Goal: Task Accomplishment & Management: Manage account settings

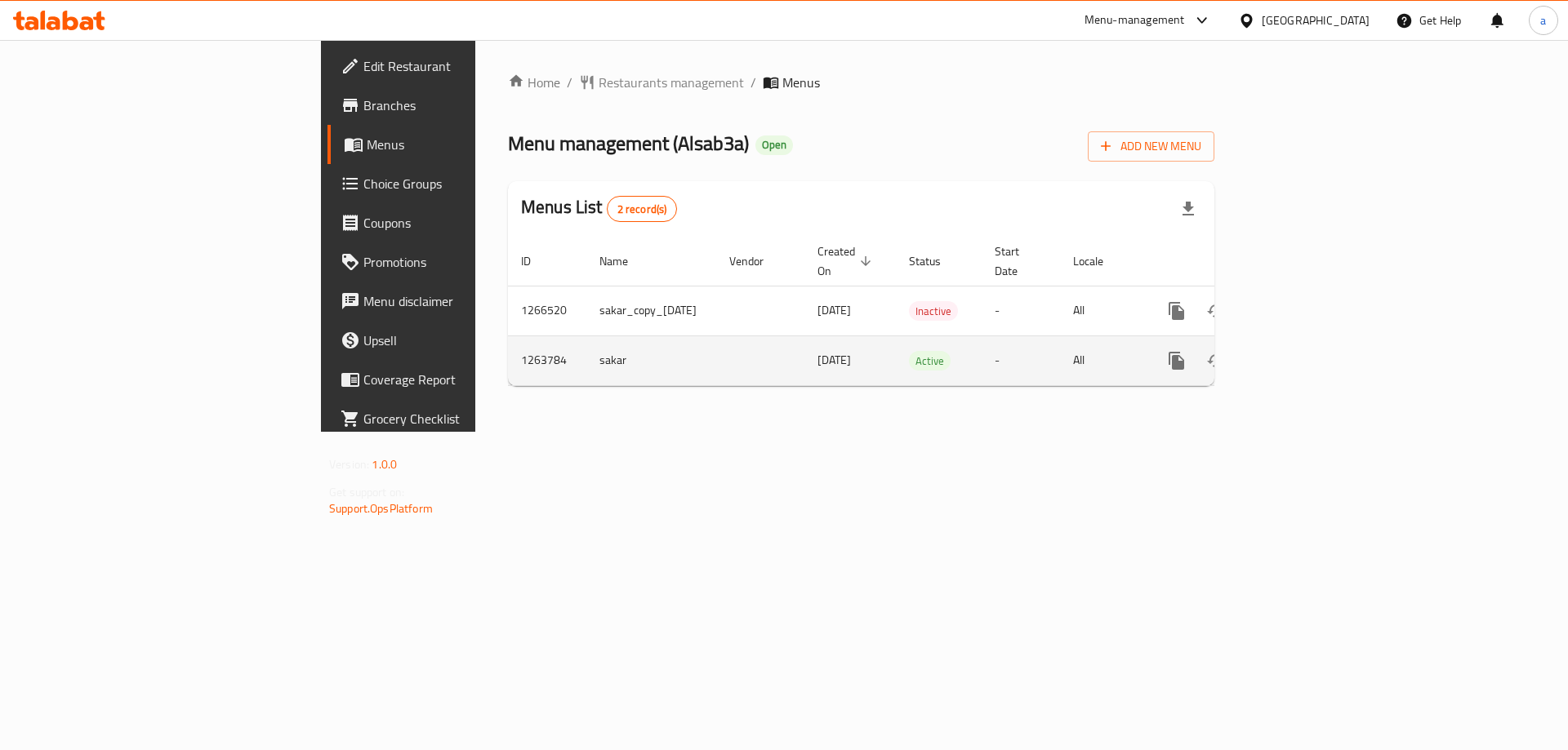
click at [1304, 351] on icon "enhanced table" at bounding box center [1294, 360] width 19 height 19
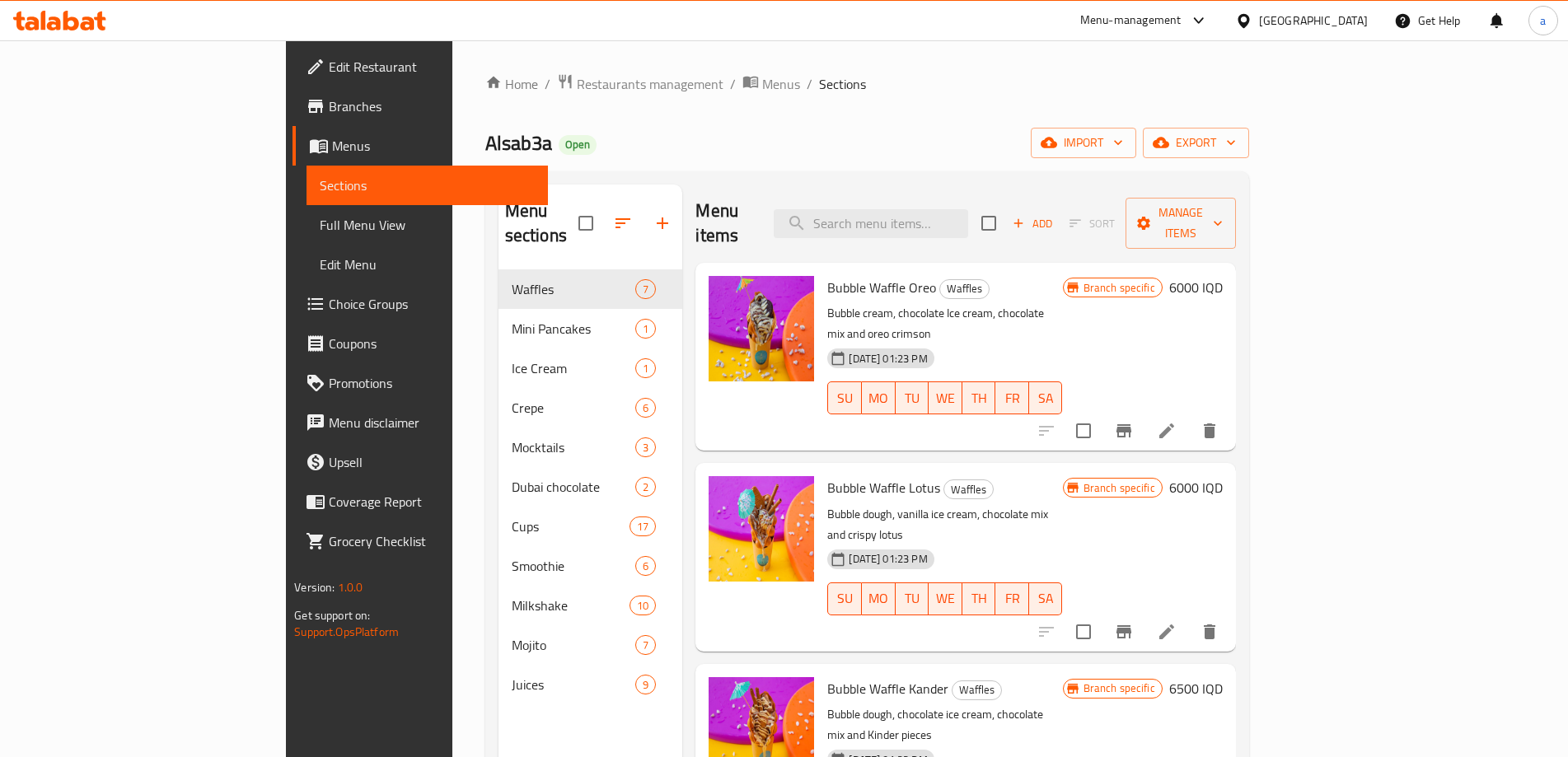
click at [320, 232] on span "Full Menu View" at bounding box center [427, 225] width 215 height 19
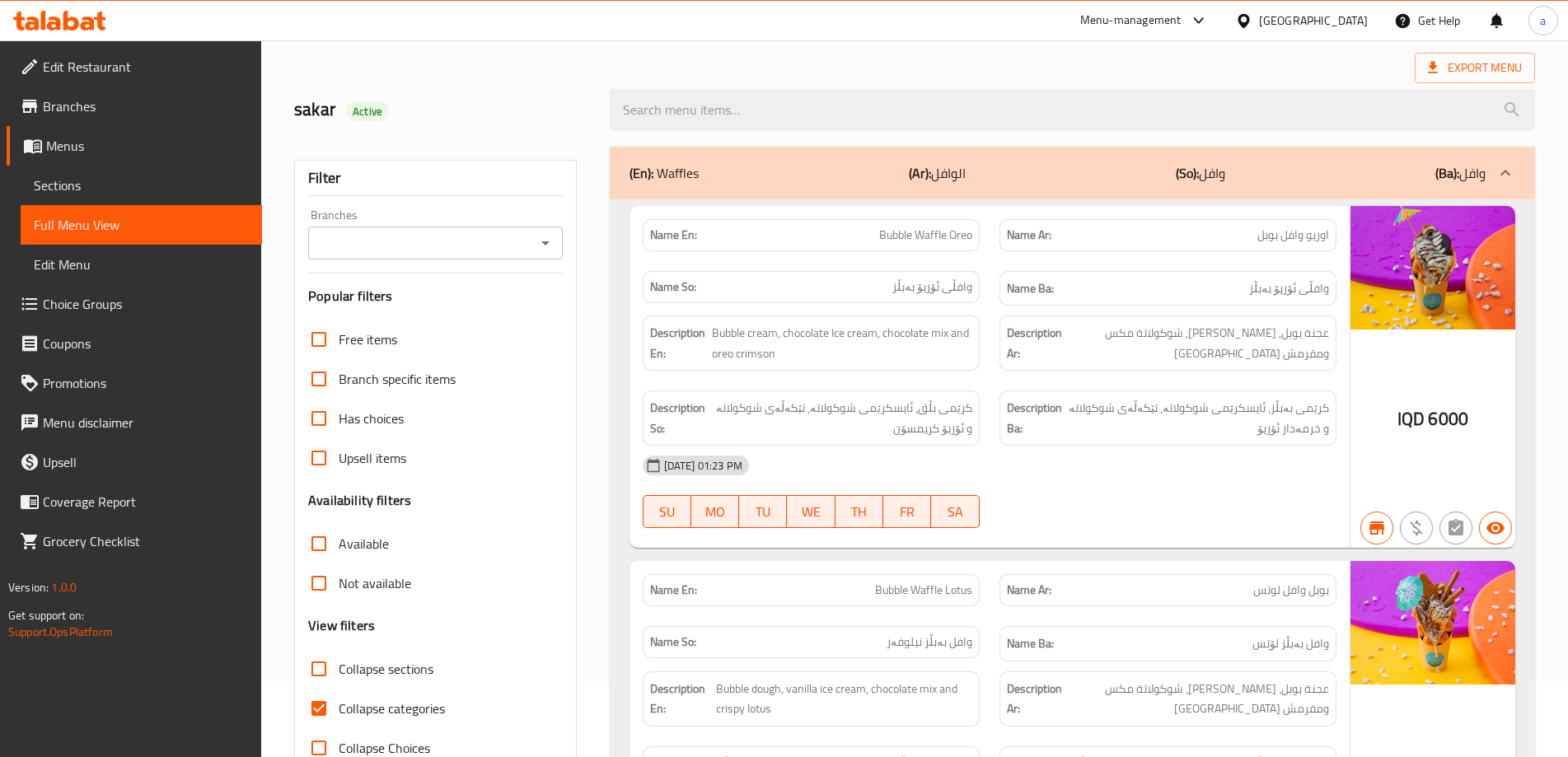
scroll to position [109, 0]
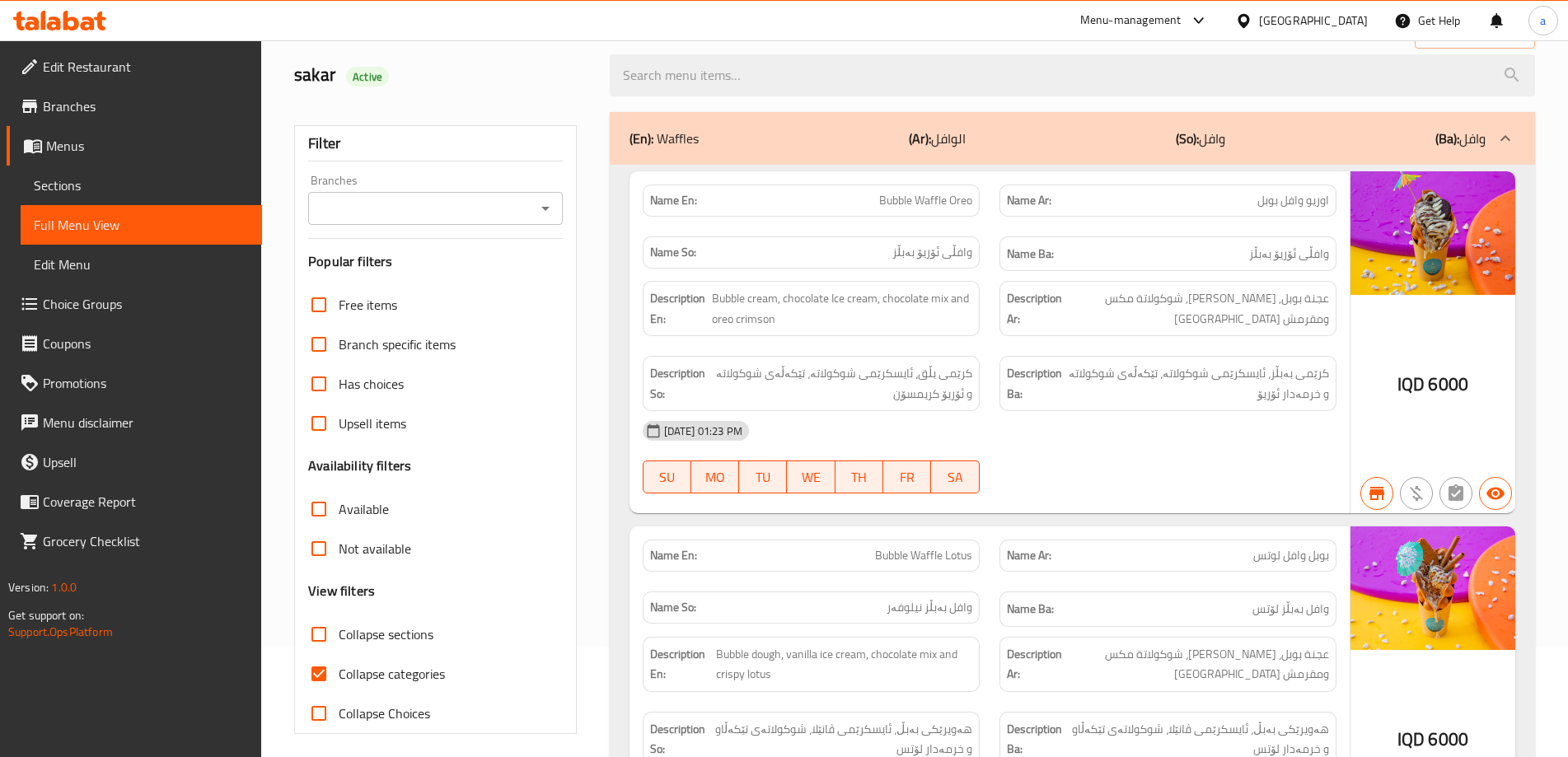
click at [348, 676] on span "Collapse categories" at bounding box center [391, 673] width 106 height 19
click at [338, 676] on input "Collapse categories" at bounding box center [319, 674] width 40 height 40
checkbox input "false"
click at [356, 651] on label "Collapse sections" at bounding box center [366, 634] width 134 height 40
click at [338, 651] on input "Collapse sections" at bounding box center [319, 634] width 40 height 40
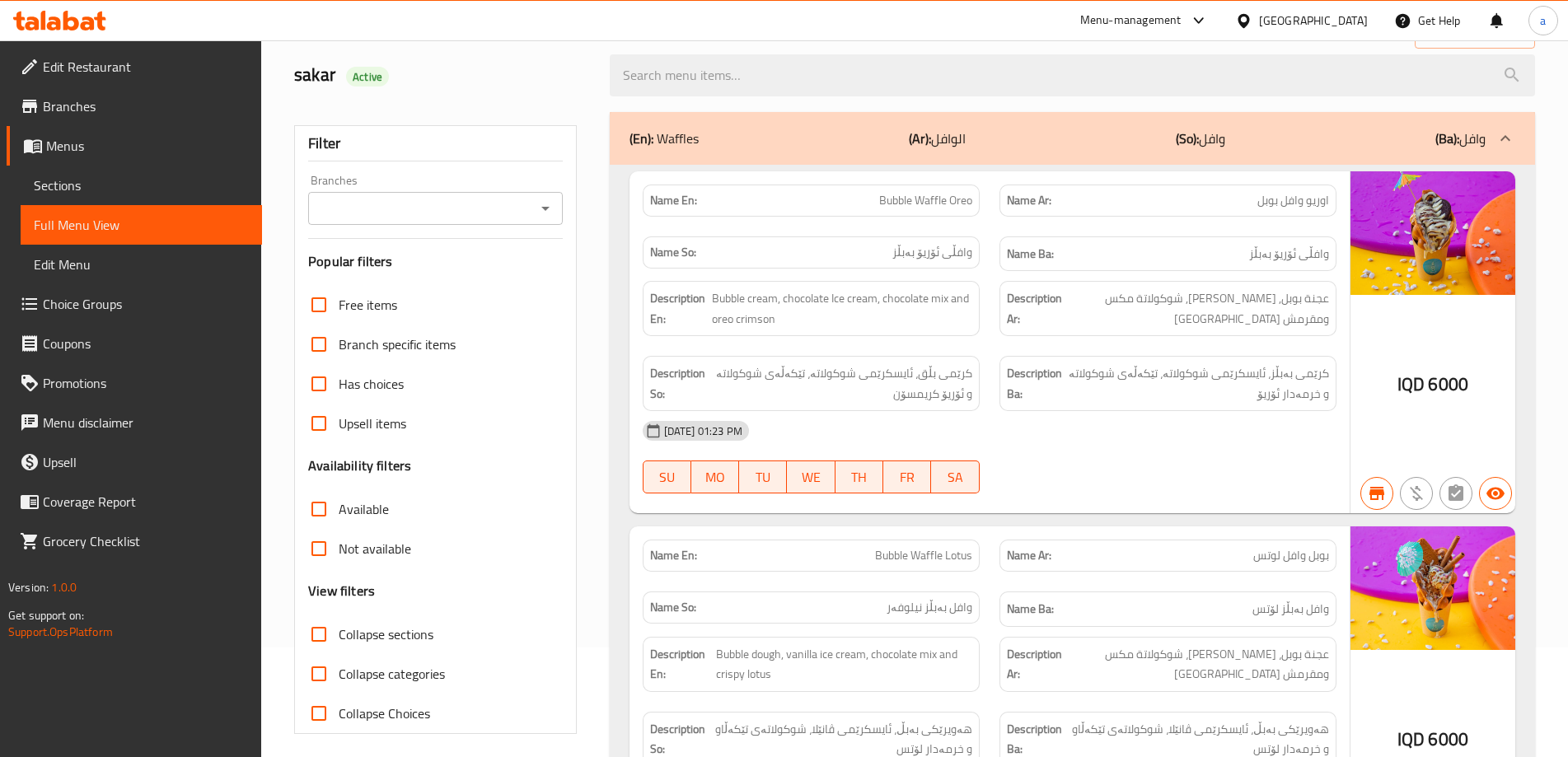
checkbox input "true"
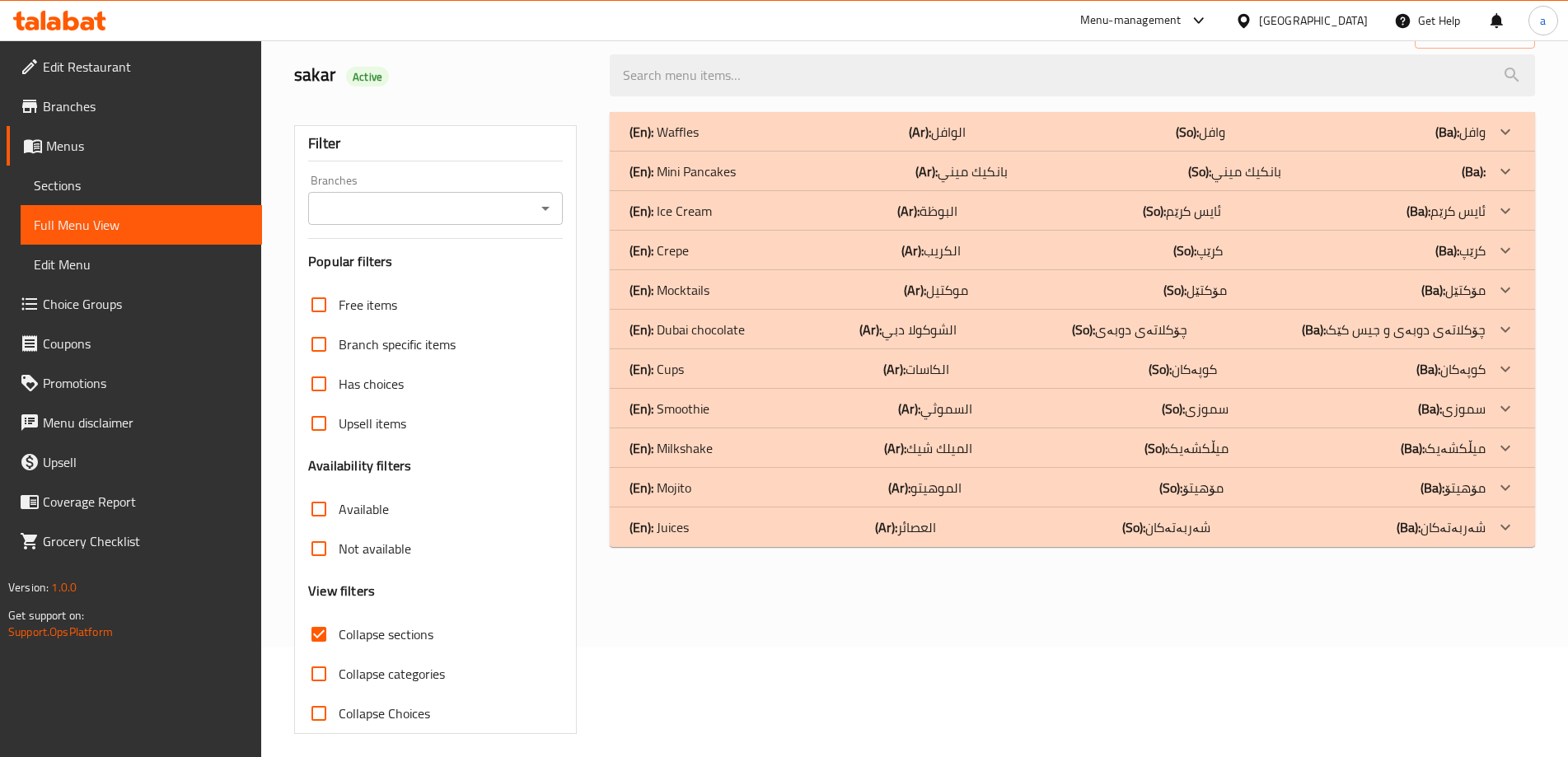
scroll to position [120, 0]
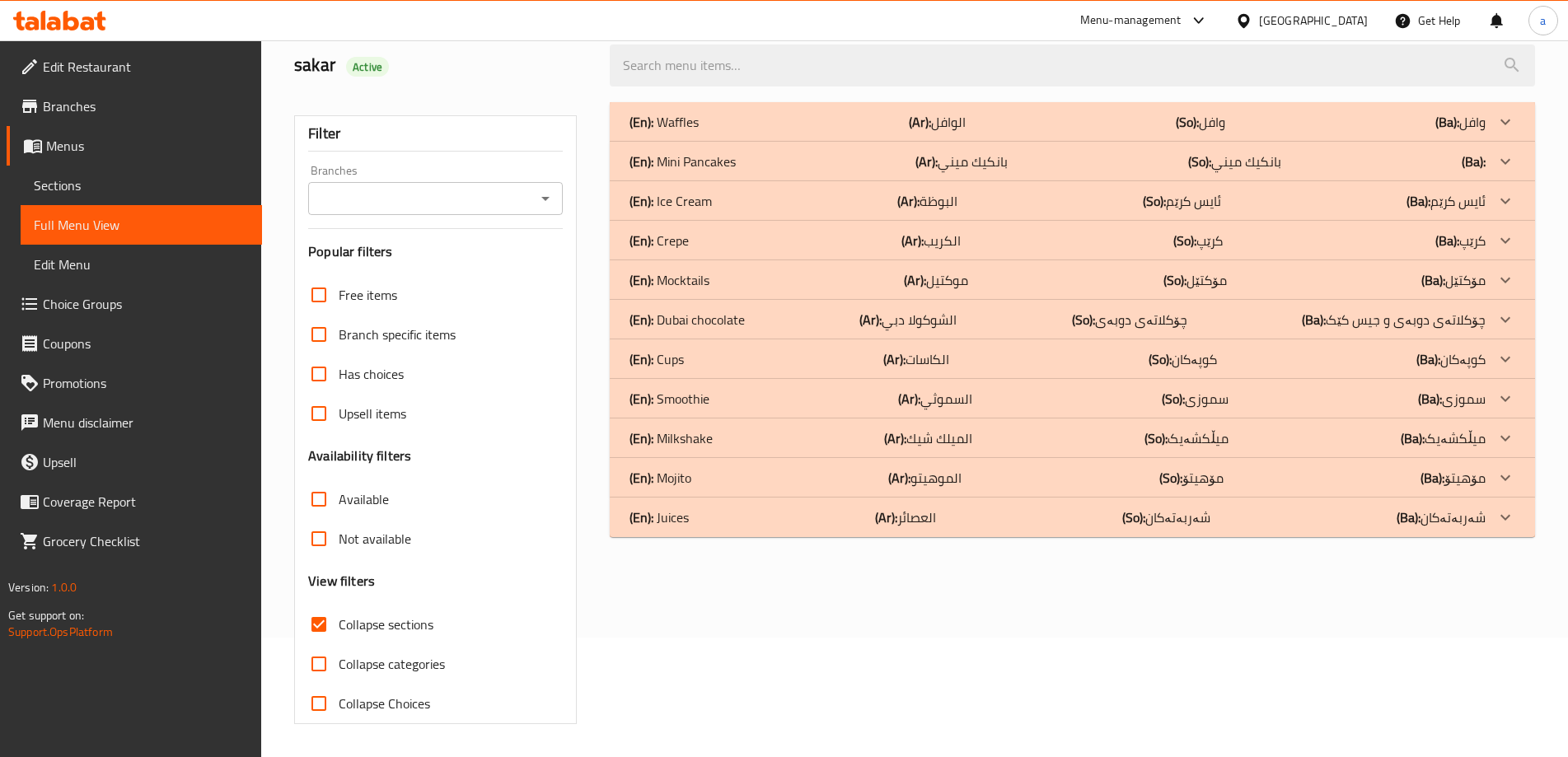
click at [753, 160] on div "(En): Mini Pancakes (Ar): بانكيك ميني (So): بانكيك ميني (Ba):" at bounding box center [1057, 161] width 857 height 19
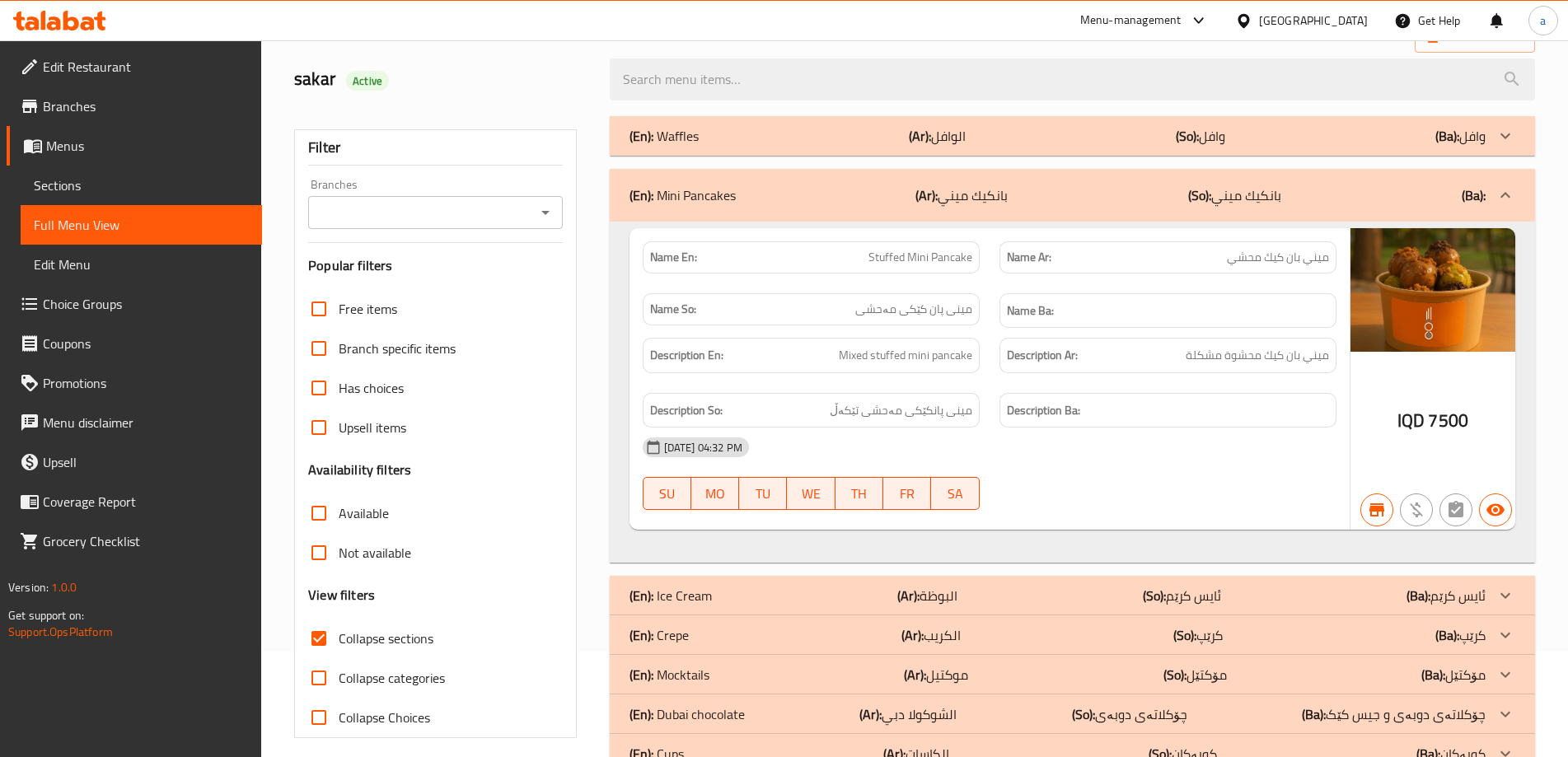
scroll to position [109, 0]
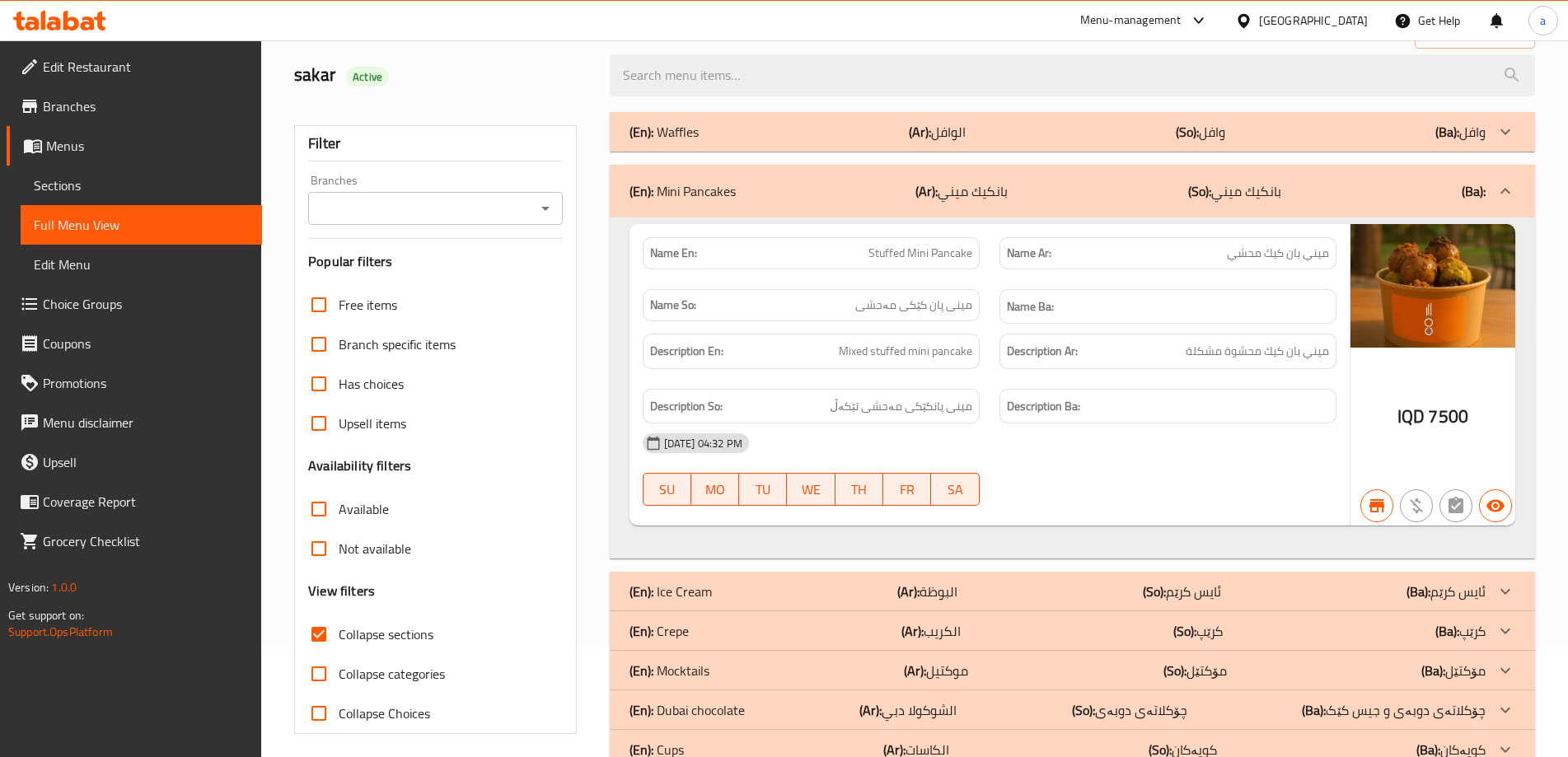
click at [71, 24] on icon at bounding box center [60, 20] width 93 height 19
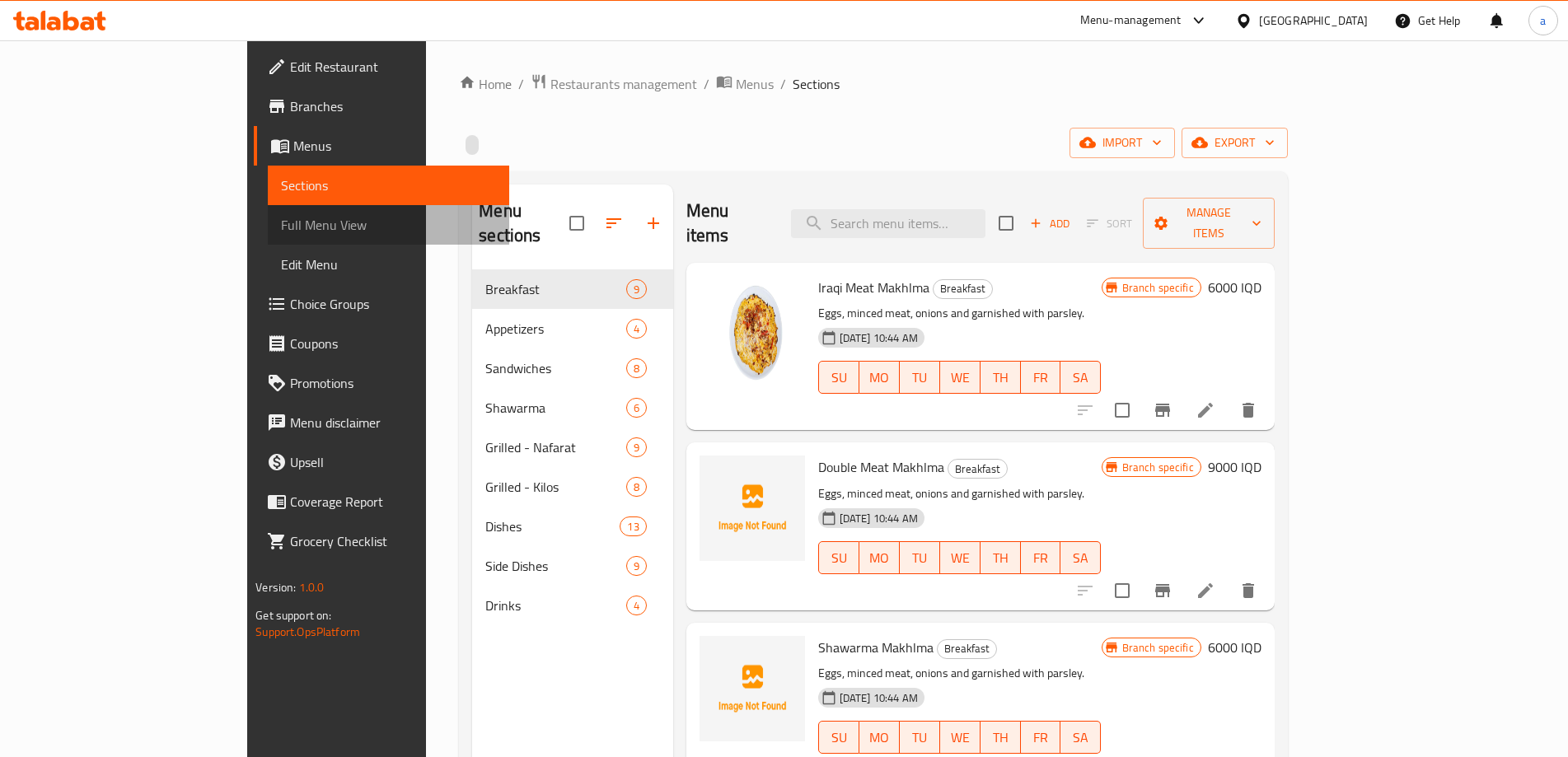
click at [281, 225] on span "Full Menu View" at bounding box center [388, 225] width 215 height 19
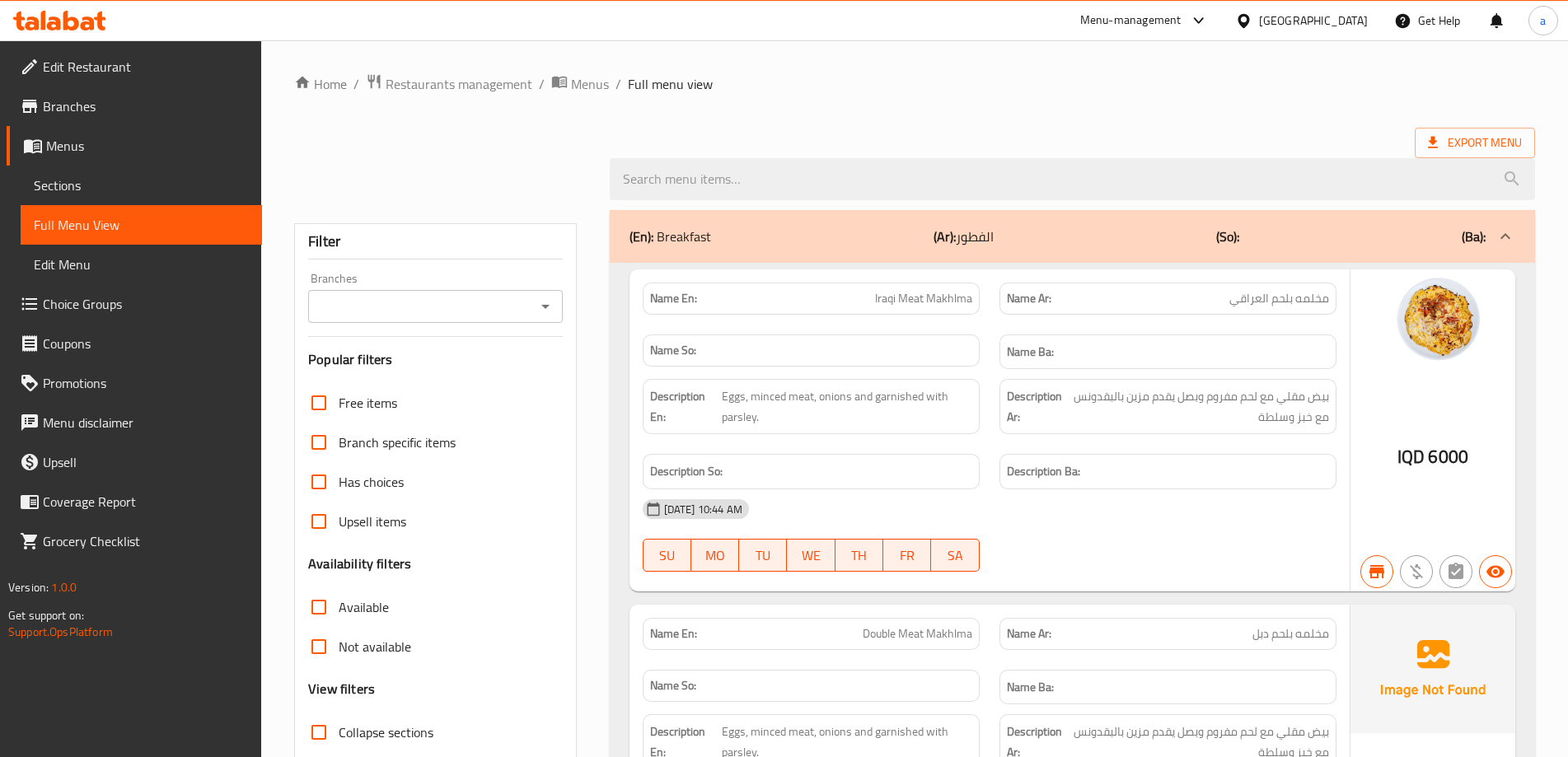
click at [544, 308] on icon "Open" at bounding box center [545, 306] width 20 height 19
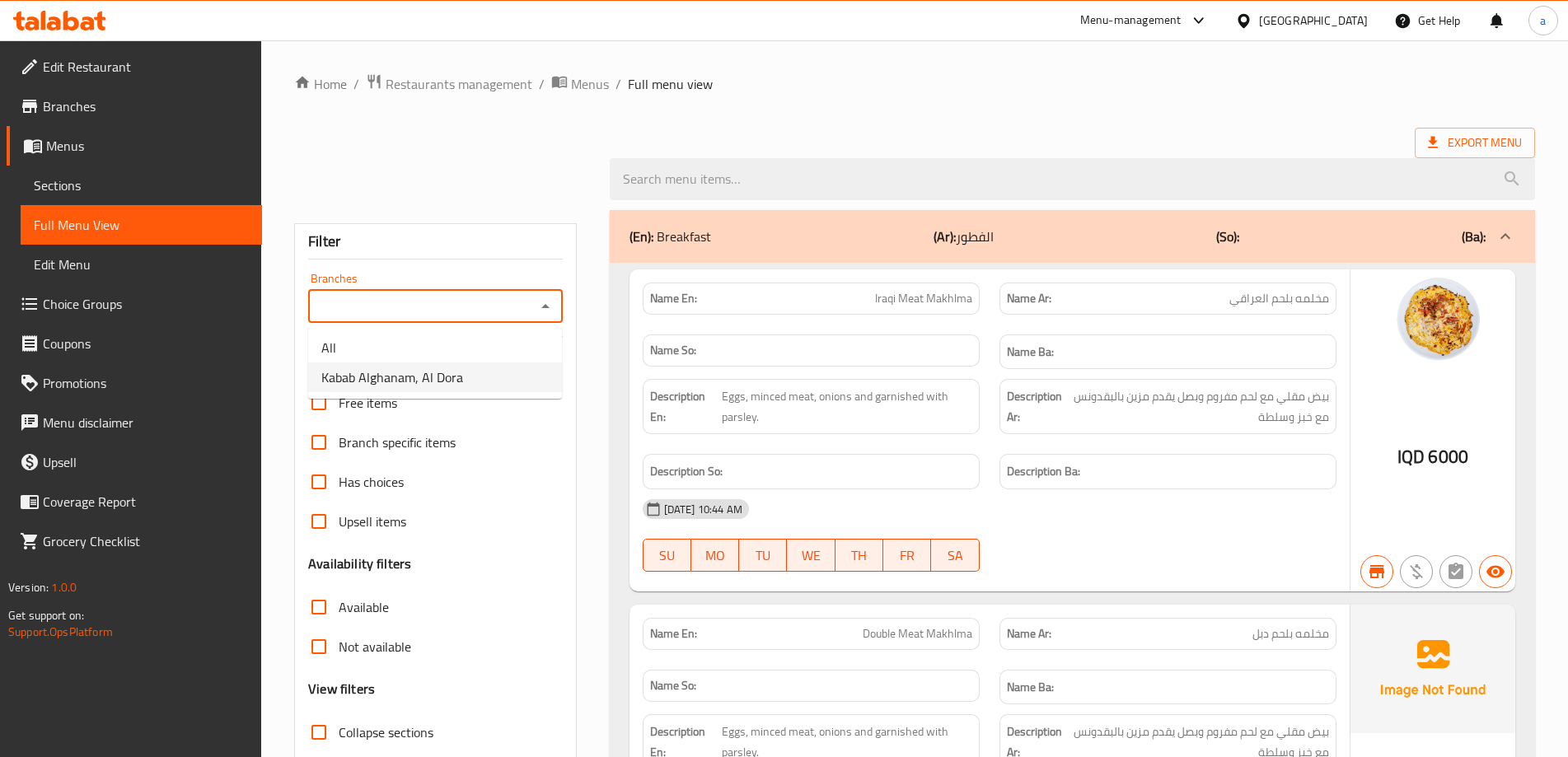
click at [495, 385] on li "Kabab Alghanam, Al Dora" at bounding box center [434, 377] width 254 height 30
type input "Kabab Alghanam, Al Dora"
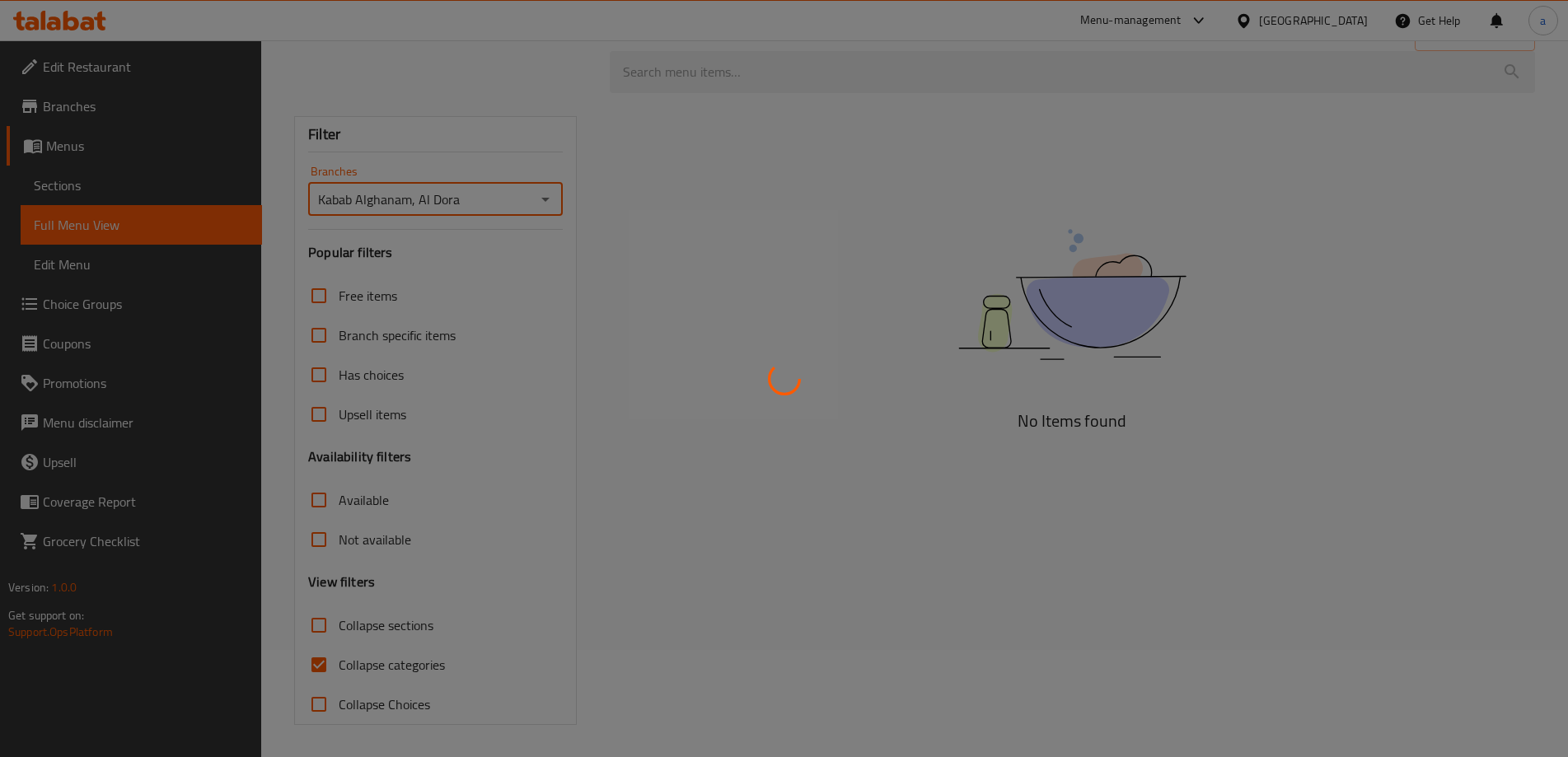
scroll to position [108, 0]
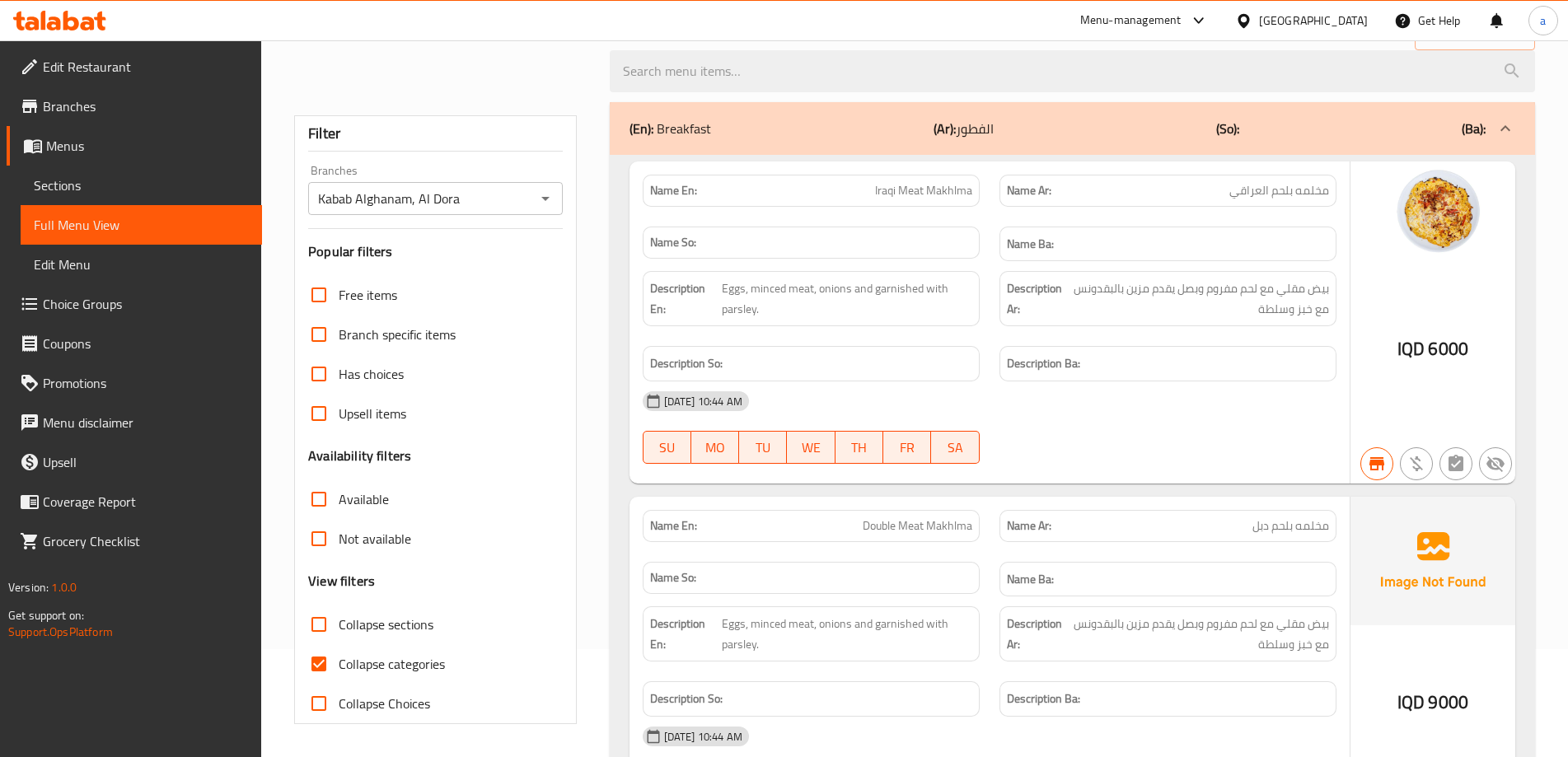
click at [405, 662] on span "Collapse categories" at bounding box center [391, 664] width 106 height 19
click at [338, 662] on input "Collapse categories" at bounding box center [319, 664] width 40 height 40
checkbox input "false"
click at [401, 632] on span "Collapse sections" at bounding box center [386, 624] width 95 height 19
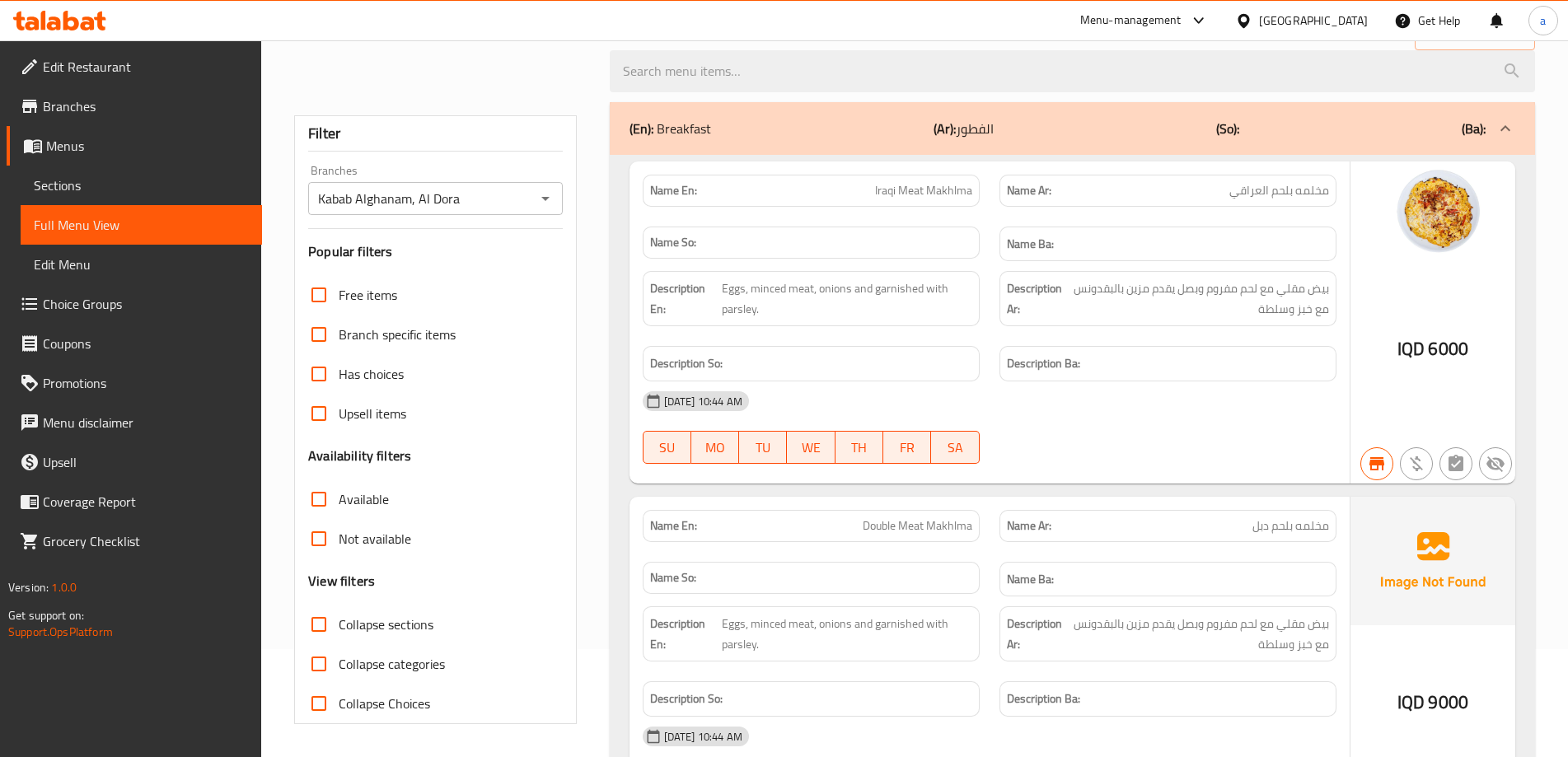
click at [338, 632] on input "Collapse sections" at bounding box center [319, 624] width 40 height 40
checkbox input "true"
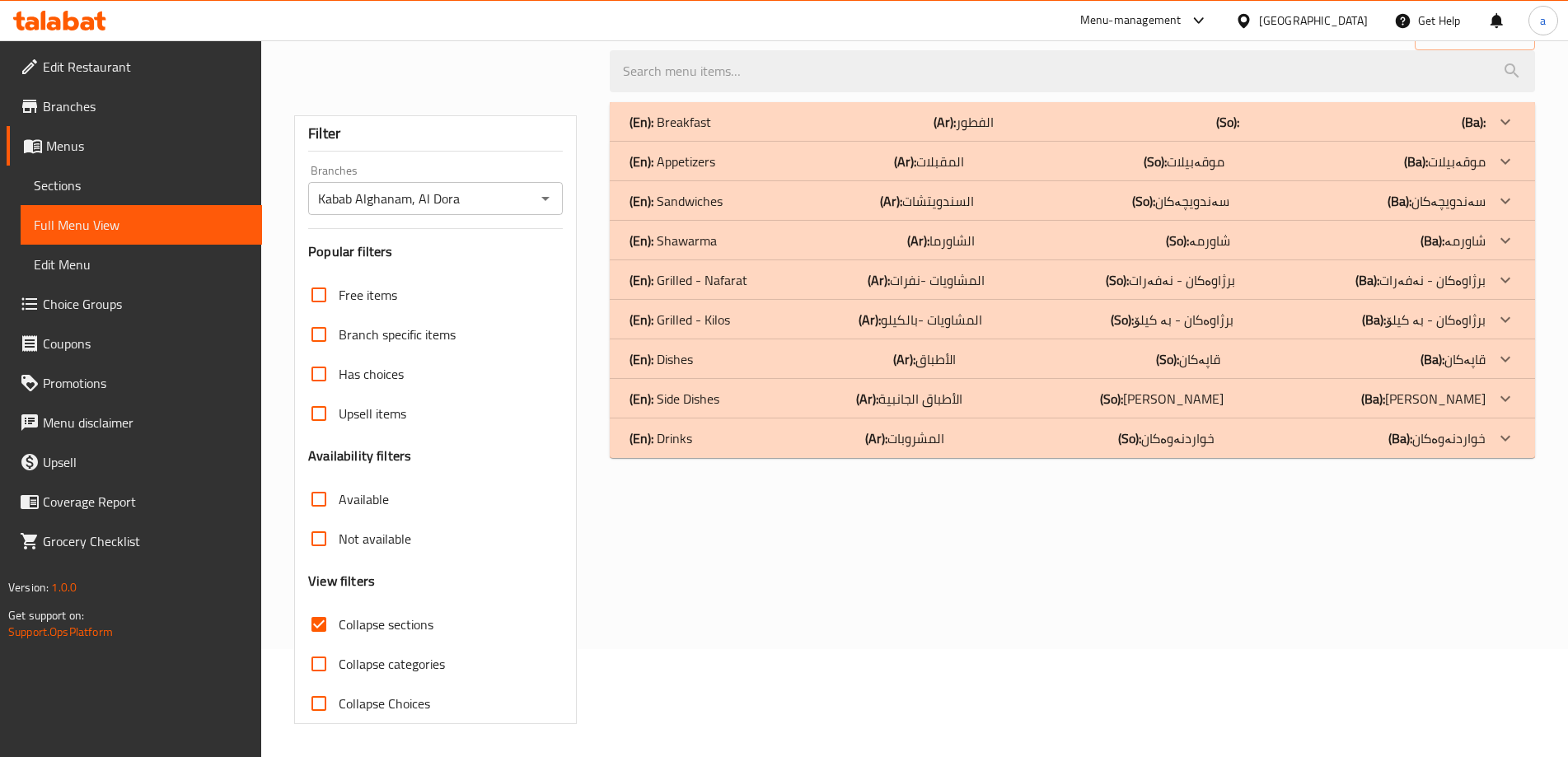
click at [882, 153] on div "(En): Appetizers (Ar): المقبلات (So): موقەبیلات (Ba): موقەبیلات" at bounding box center [1057, 161] width 857 height 19
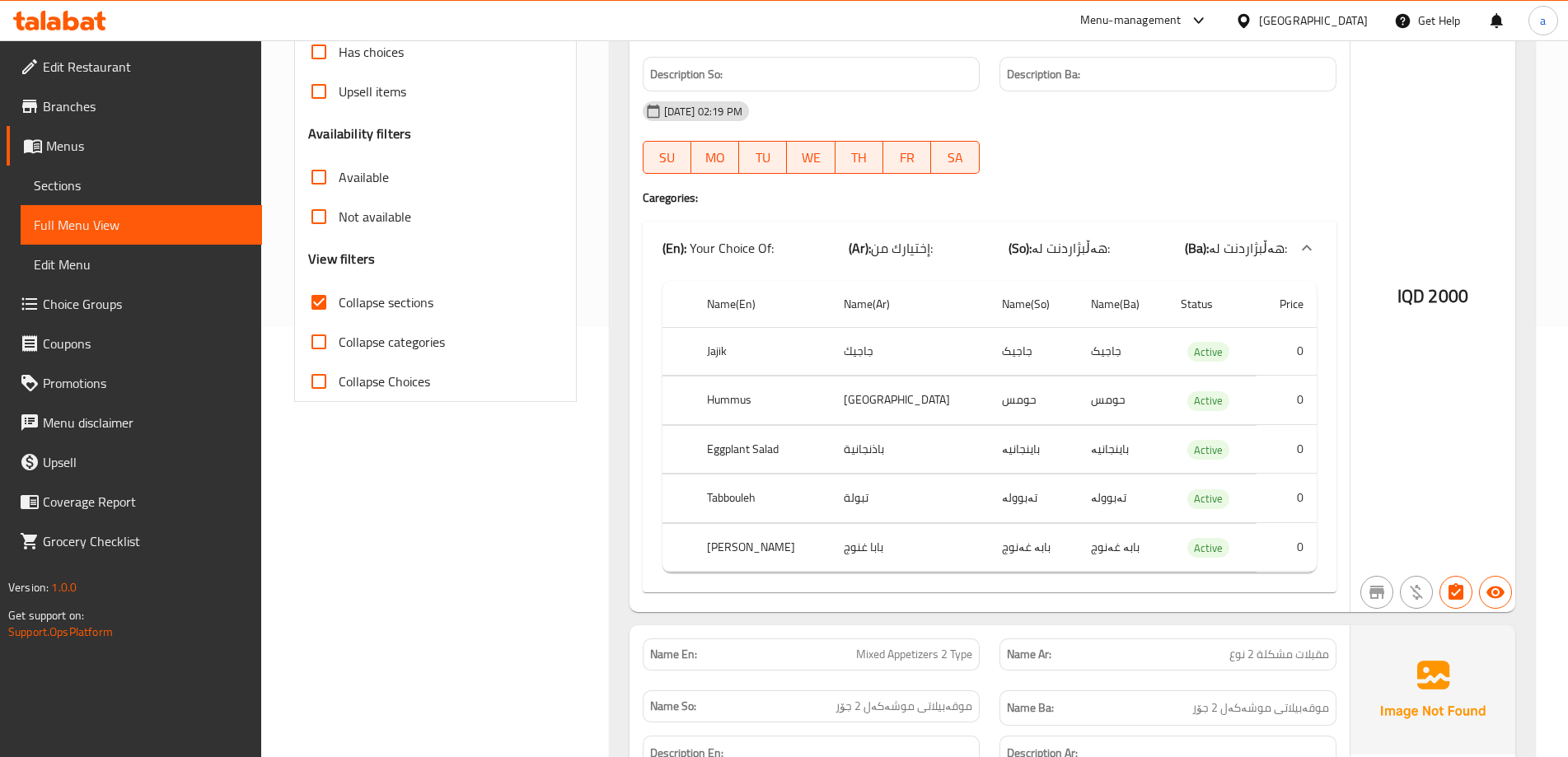
scroll to position [437, 0]
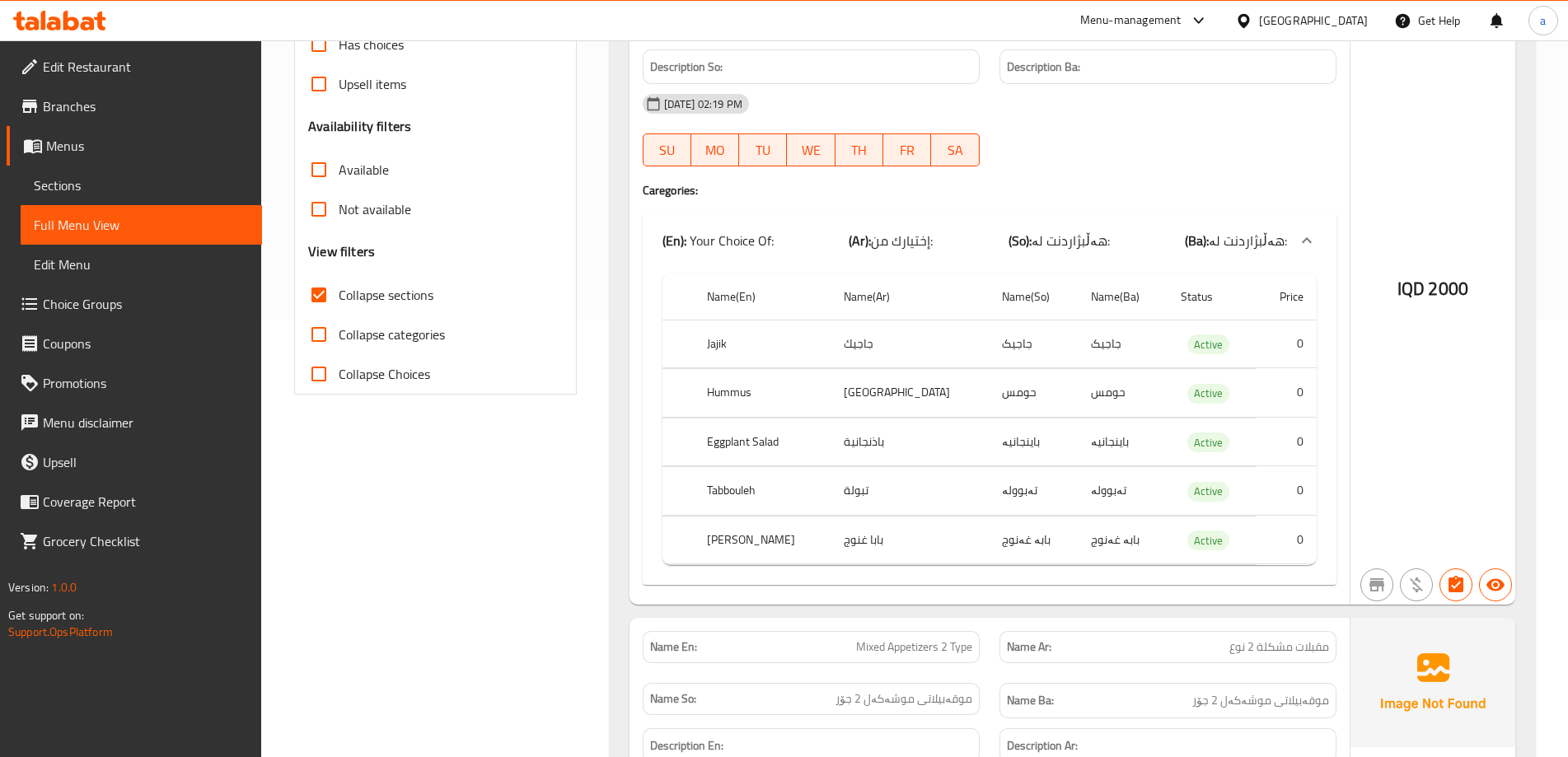
click at [87, 185] on span "Sections" at bounding box center [142, 185] width 215 height 19
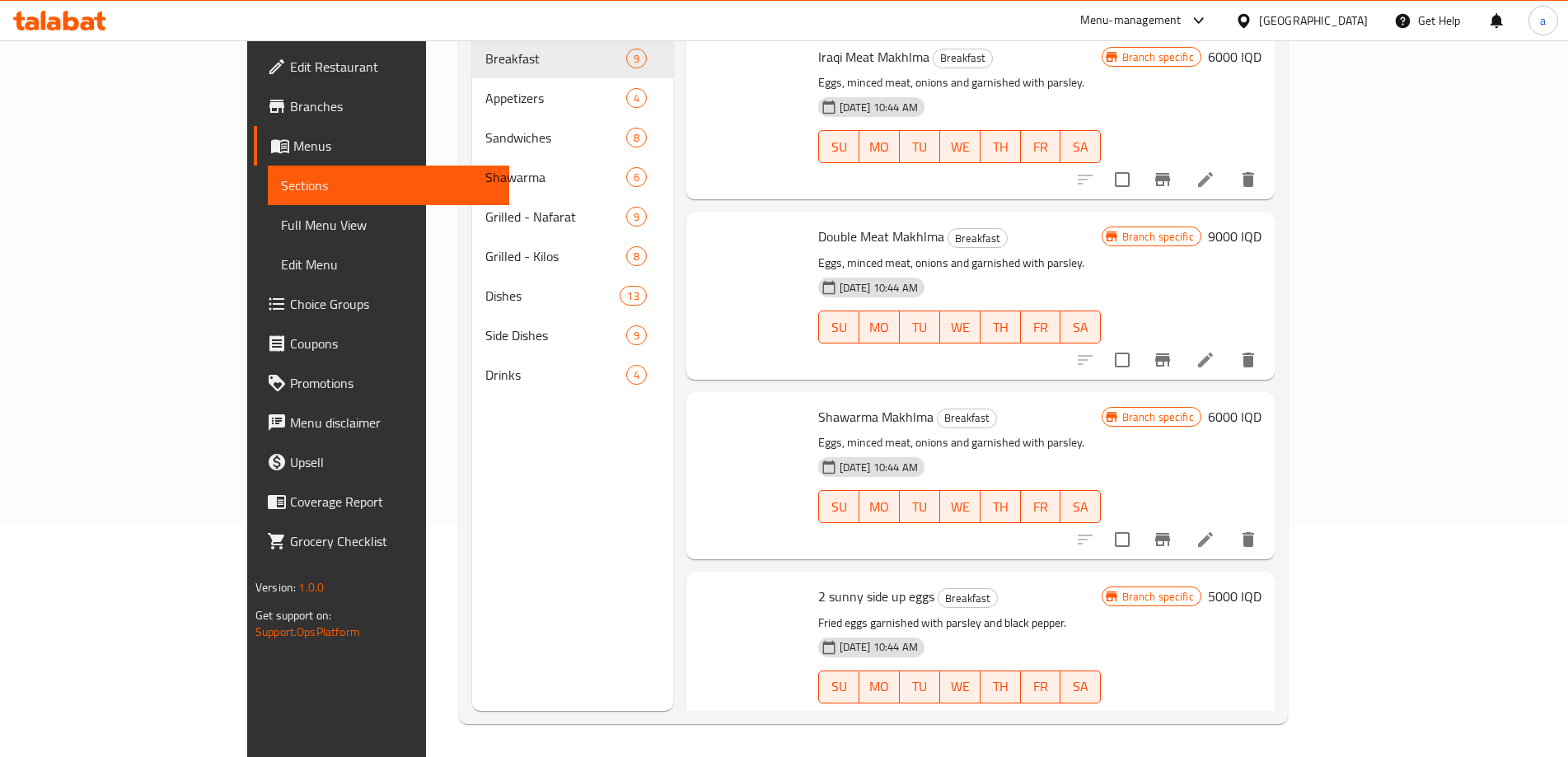
scroll to position [231, 0]
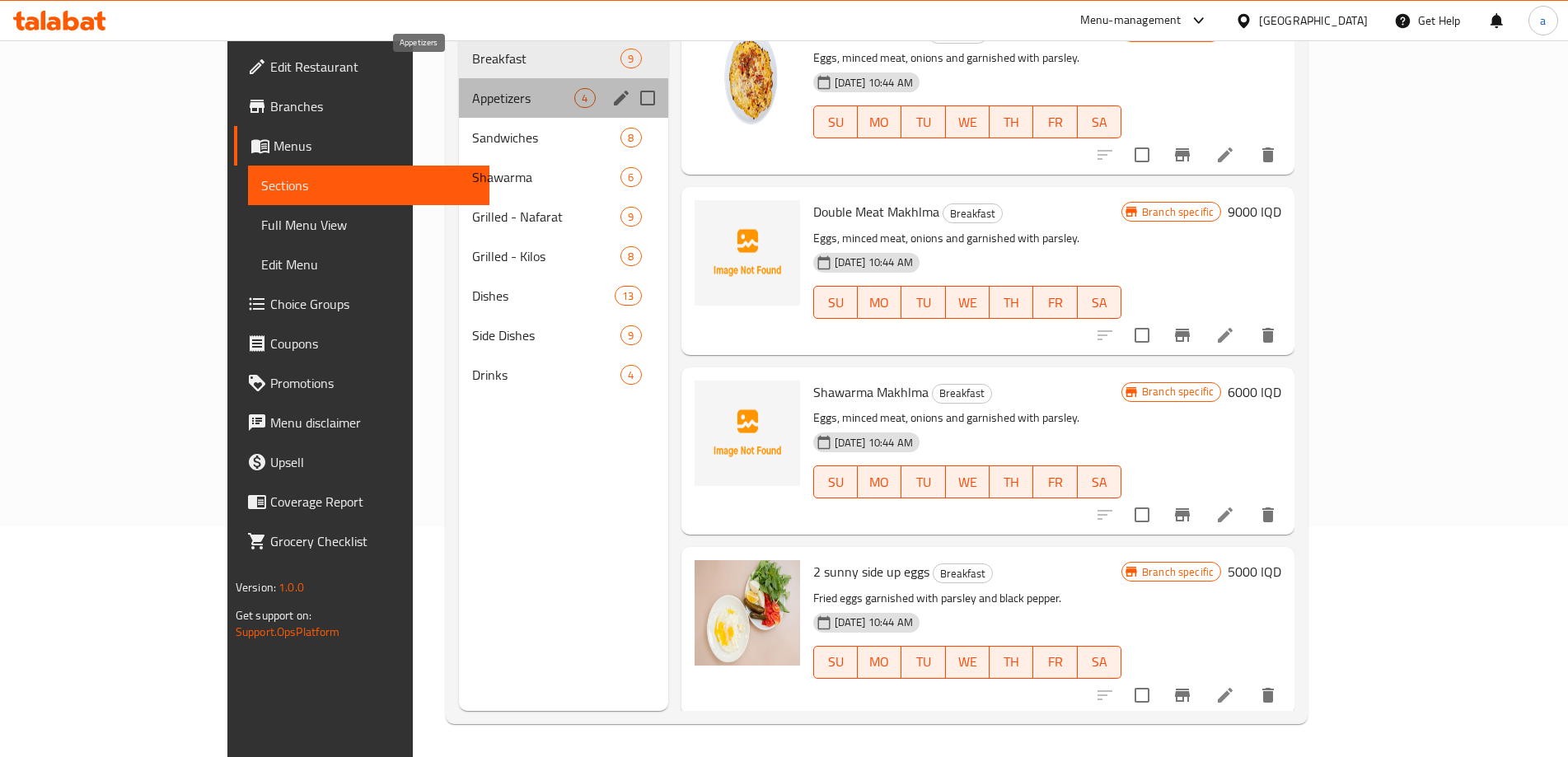
click at [472, 88] on span "Appetizers" at bounding box center [523, 97] width 103 height 19
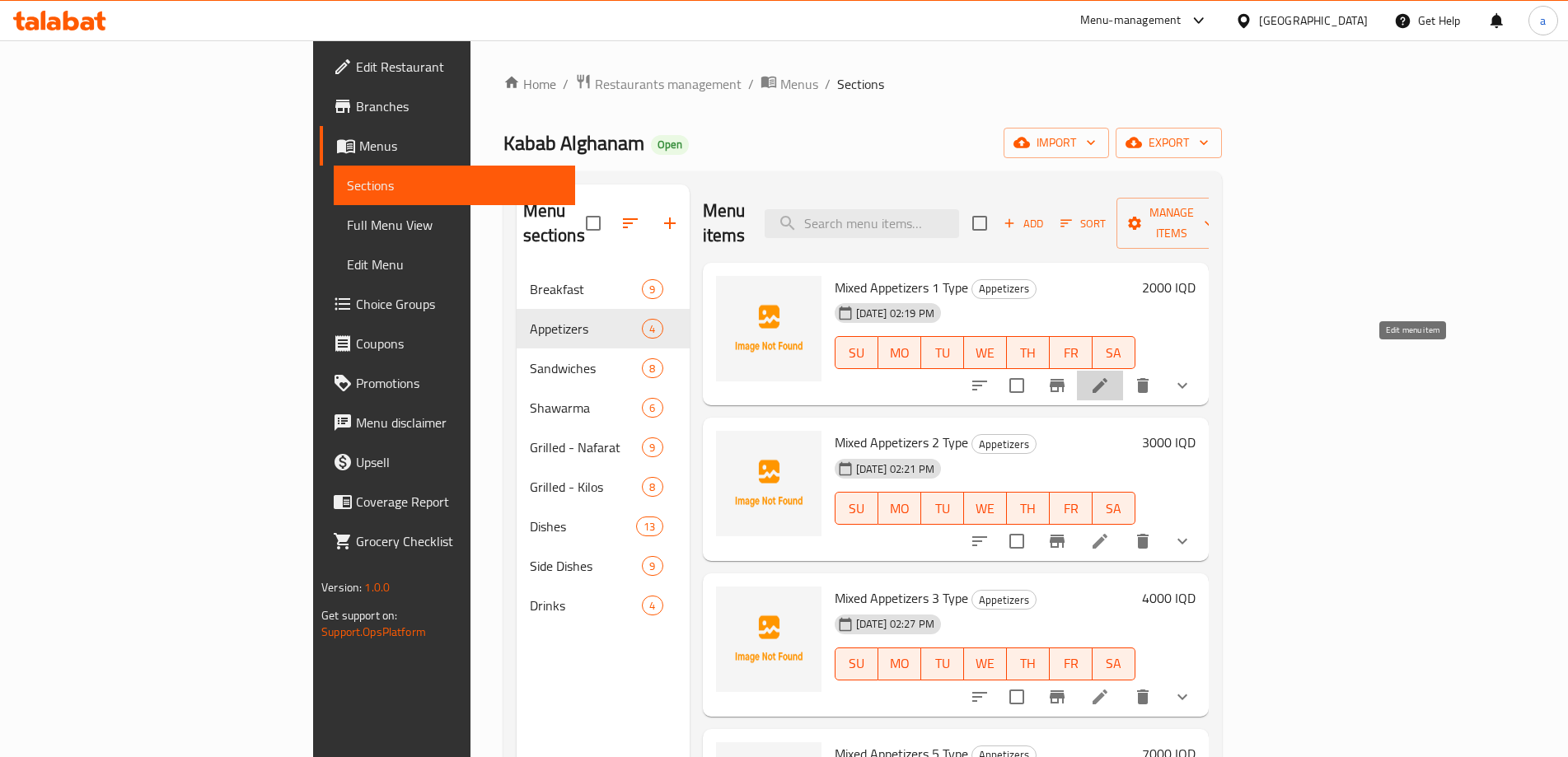
click at [1110, 376] on icon at bounding box center [1100, 385] width 20 height 19
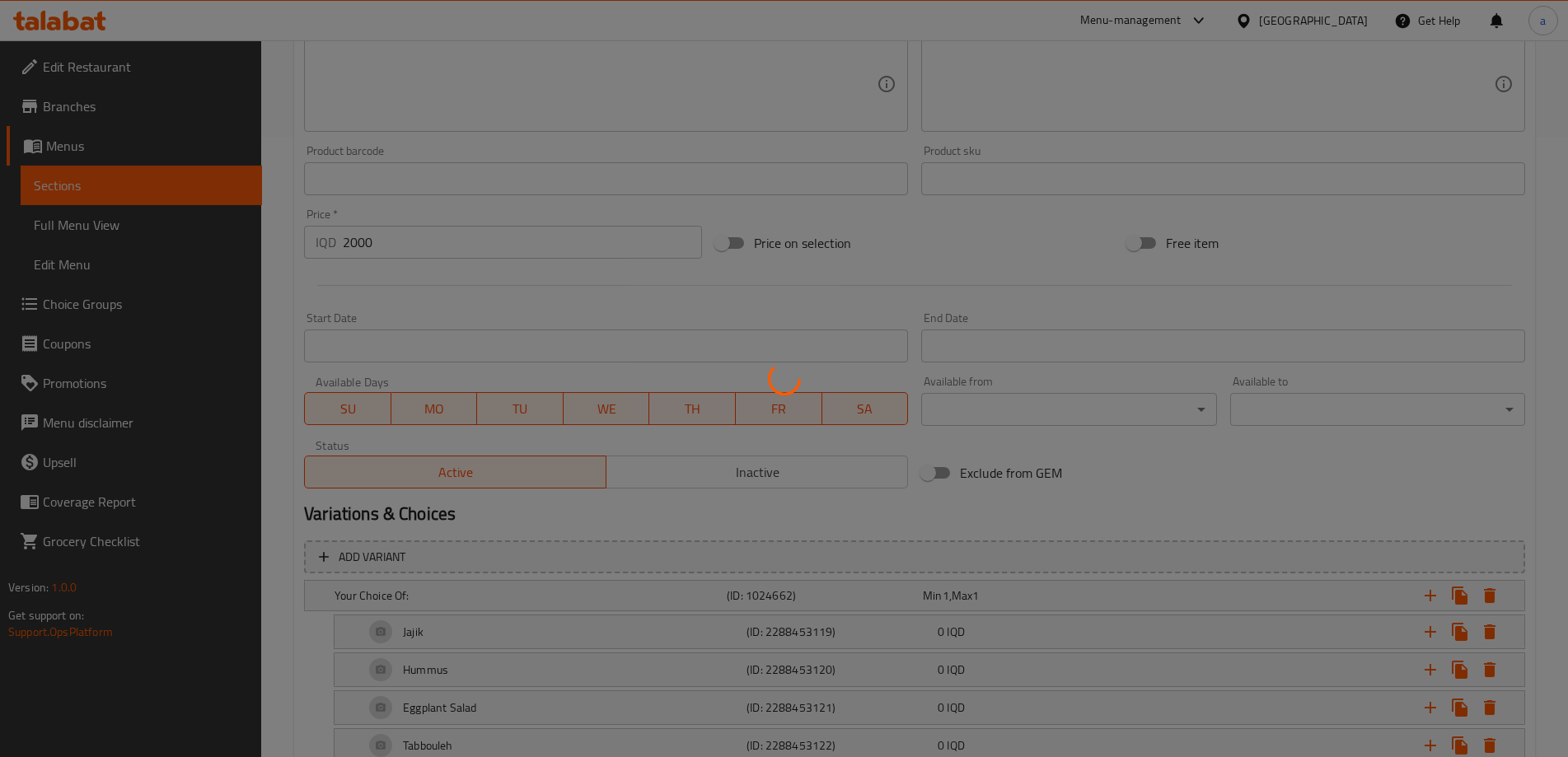
scroll to position [659, 0]
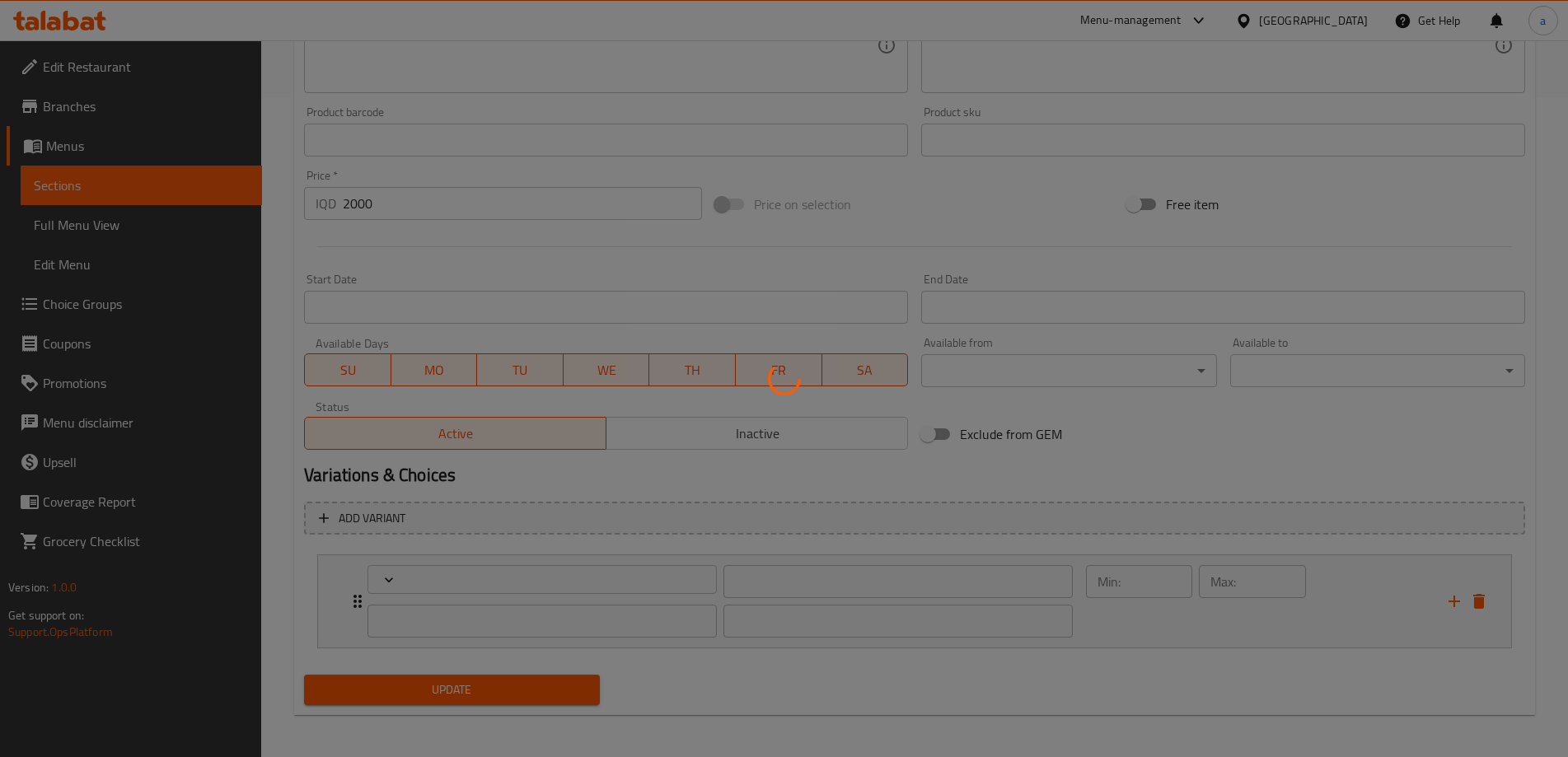
type input "إختيارك من:"
type input "هەڵبژاردنت لە:"
type input "1"
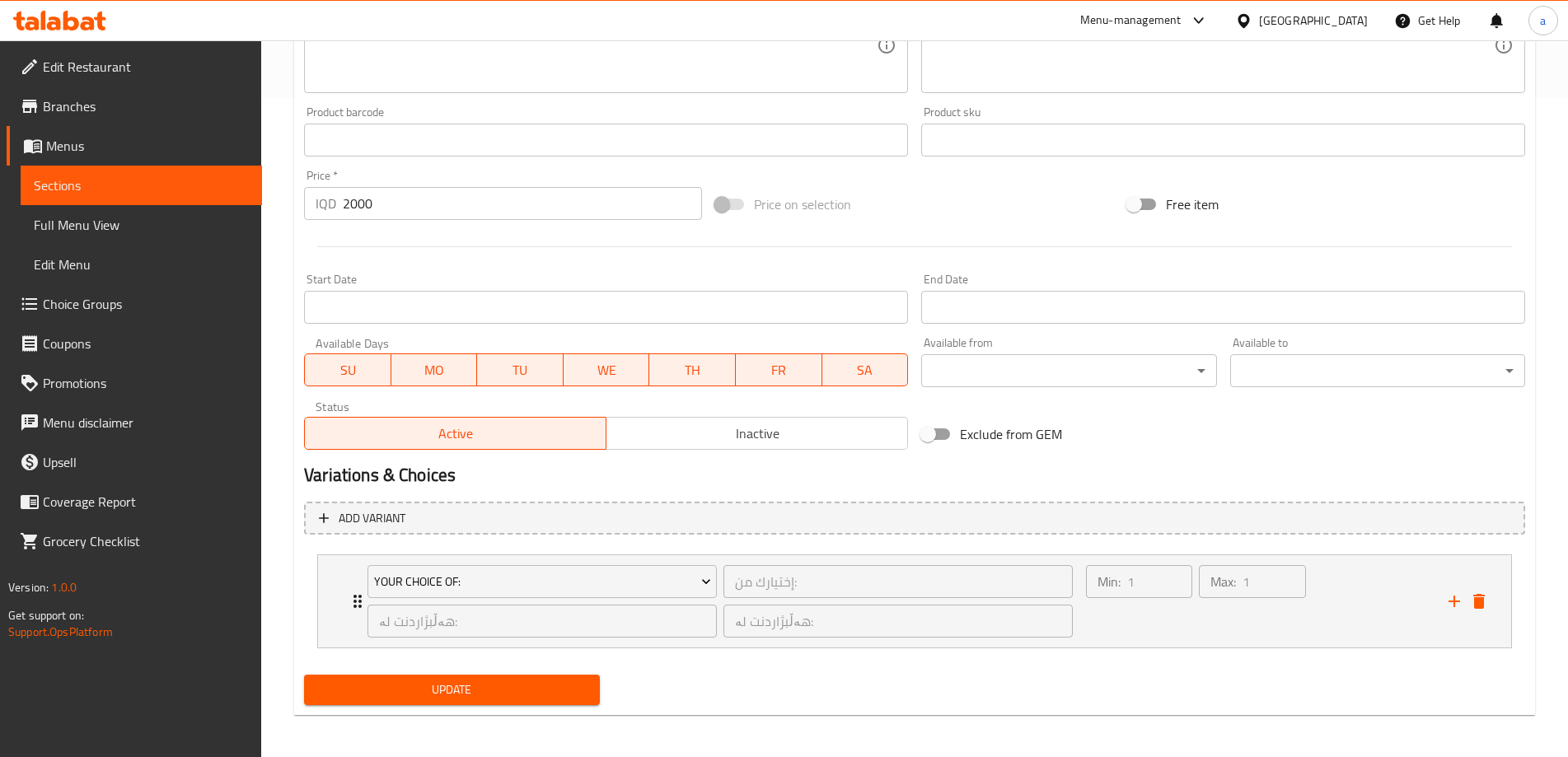
click at [87, 186] on span "Sections" at bounding box center [142, 185] width 215 height 19
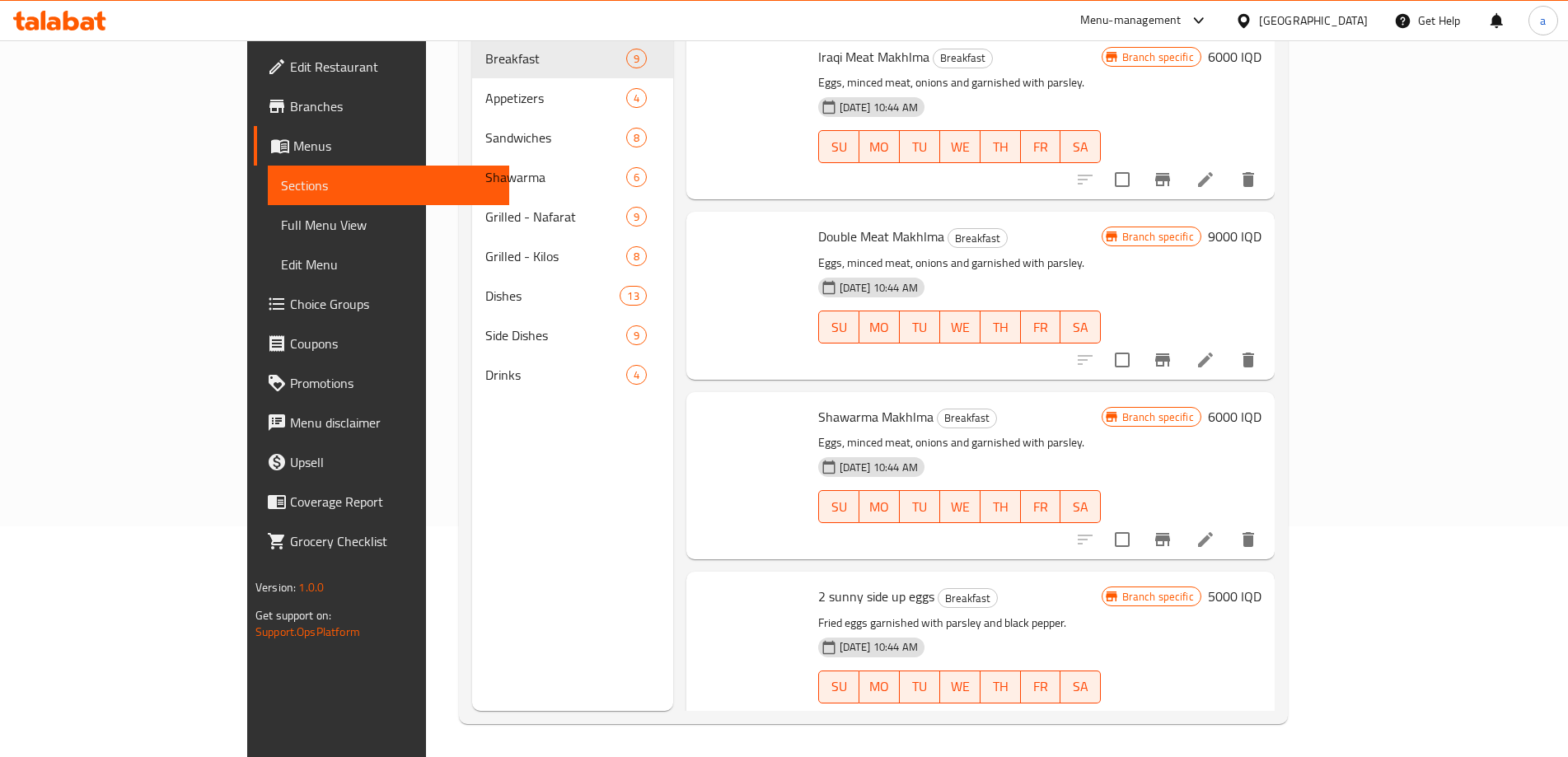
scroll to position [231, 0]
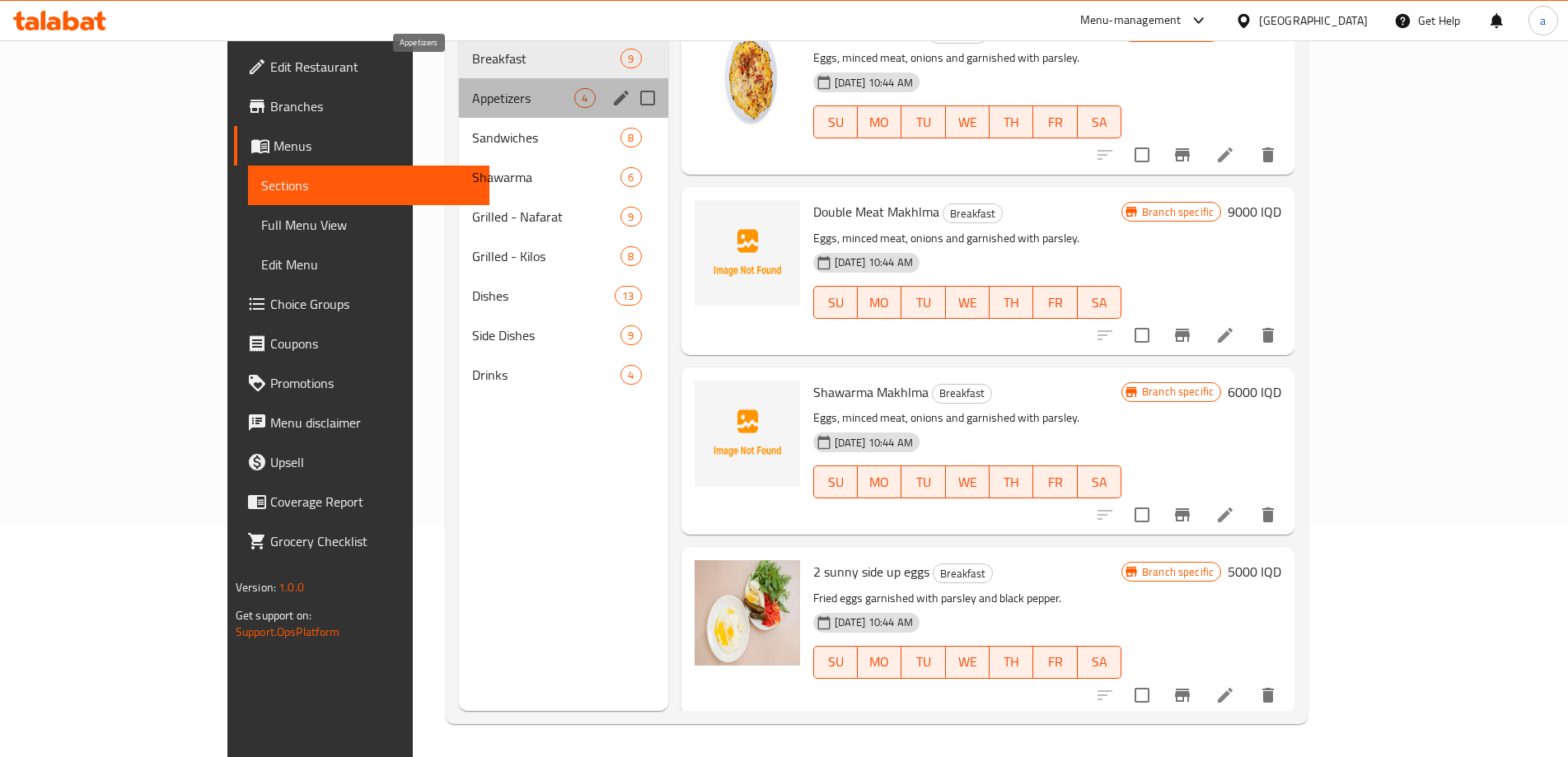
click at [472, 88] on span "Appetizers" at bounding box center [523, 97] width 103 height 19
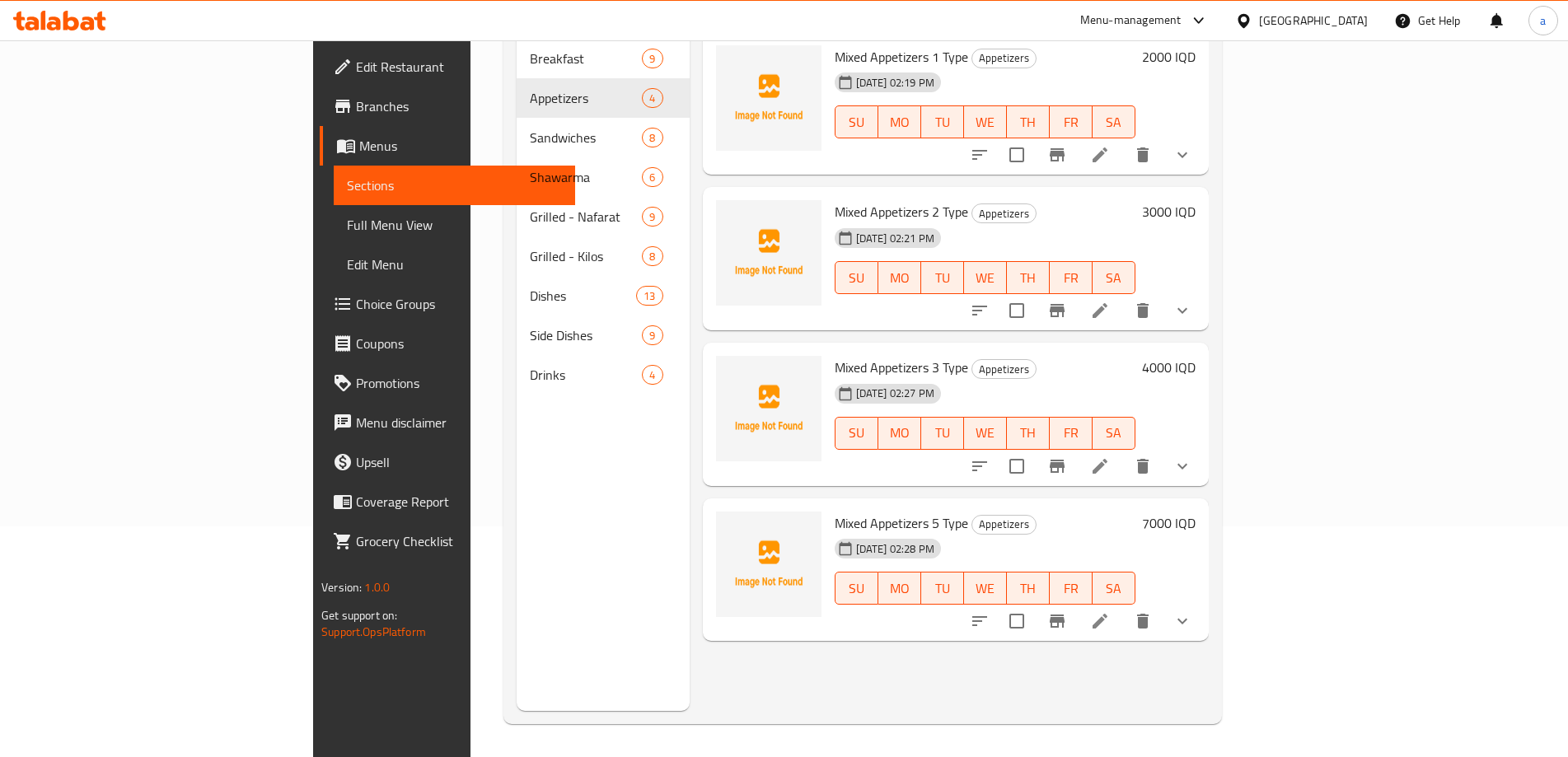
click at [1110, 611] on icon at bounding box center [1100, 621] width 20 height 19
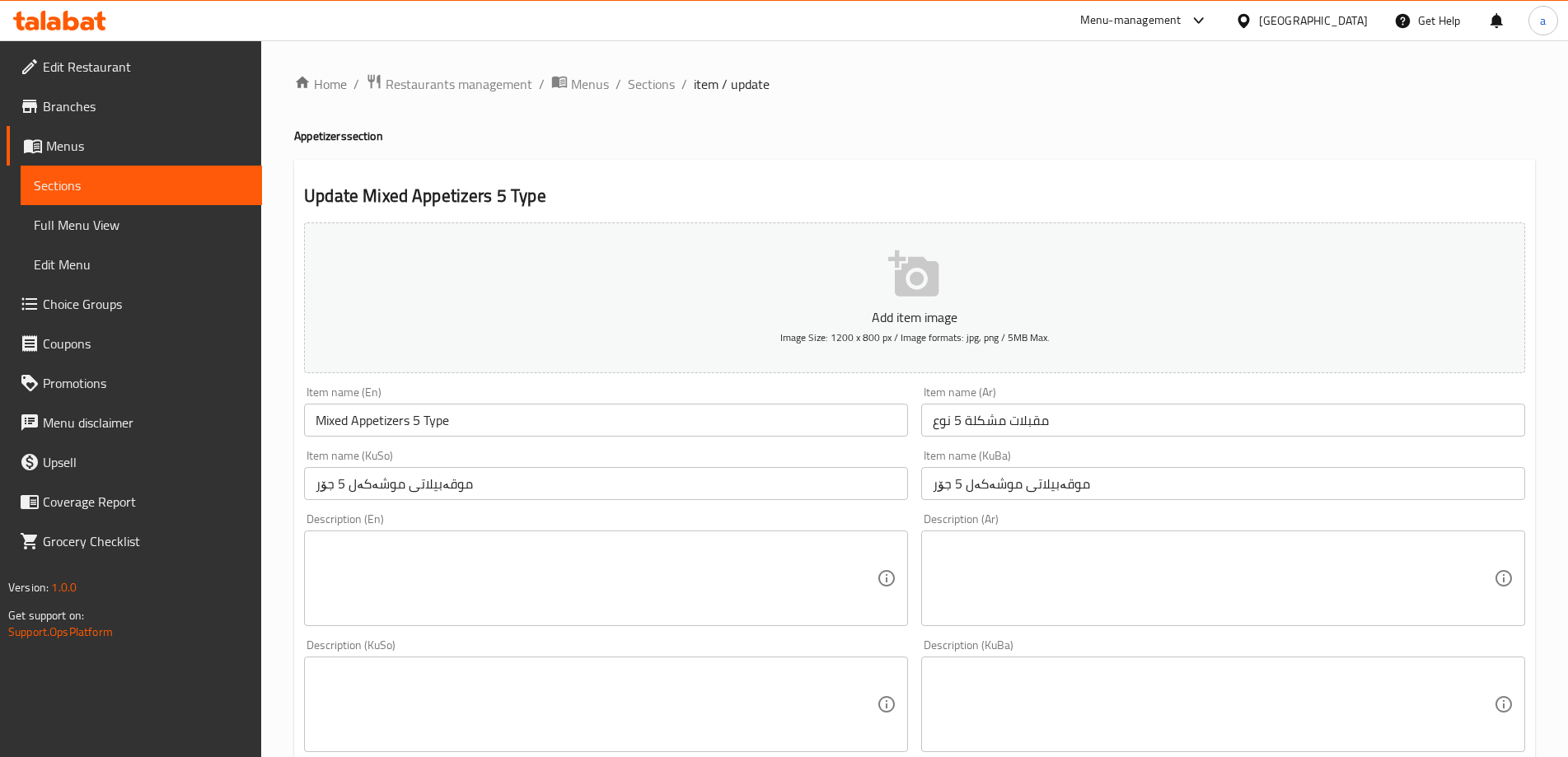
click at [65, 27] on icon at bounding box center [71, 20] width 15 height 19
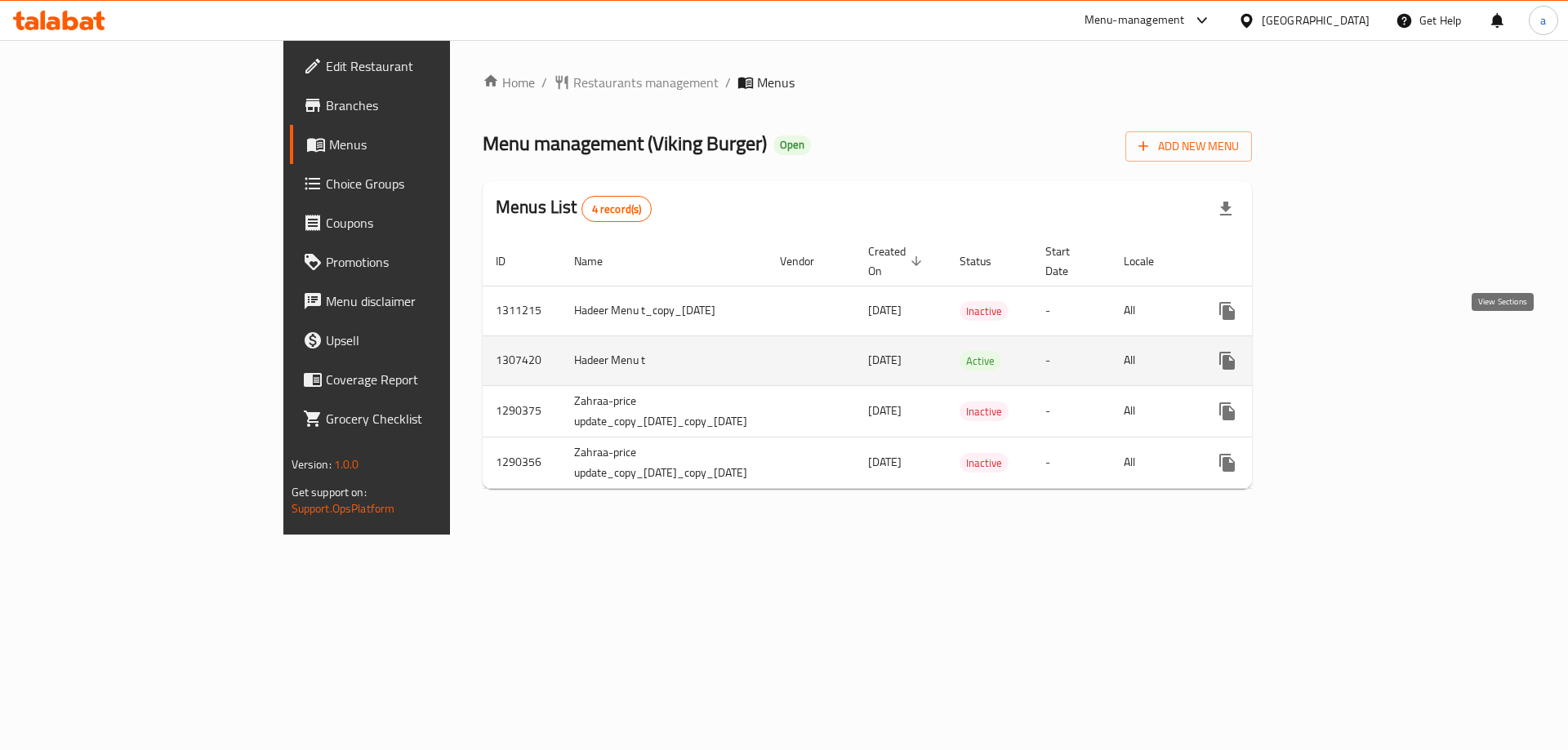
click at [1355, 351] on icon "enhanced table" at bounding box center [1344, 360] width 19 height 19
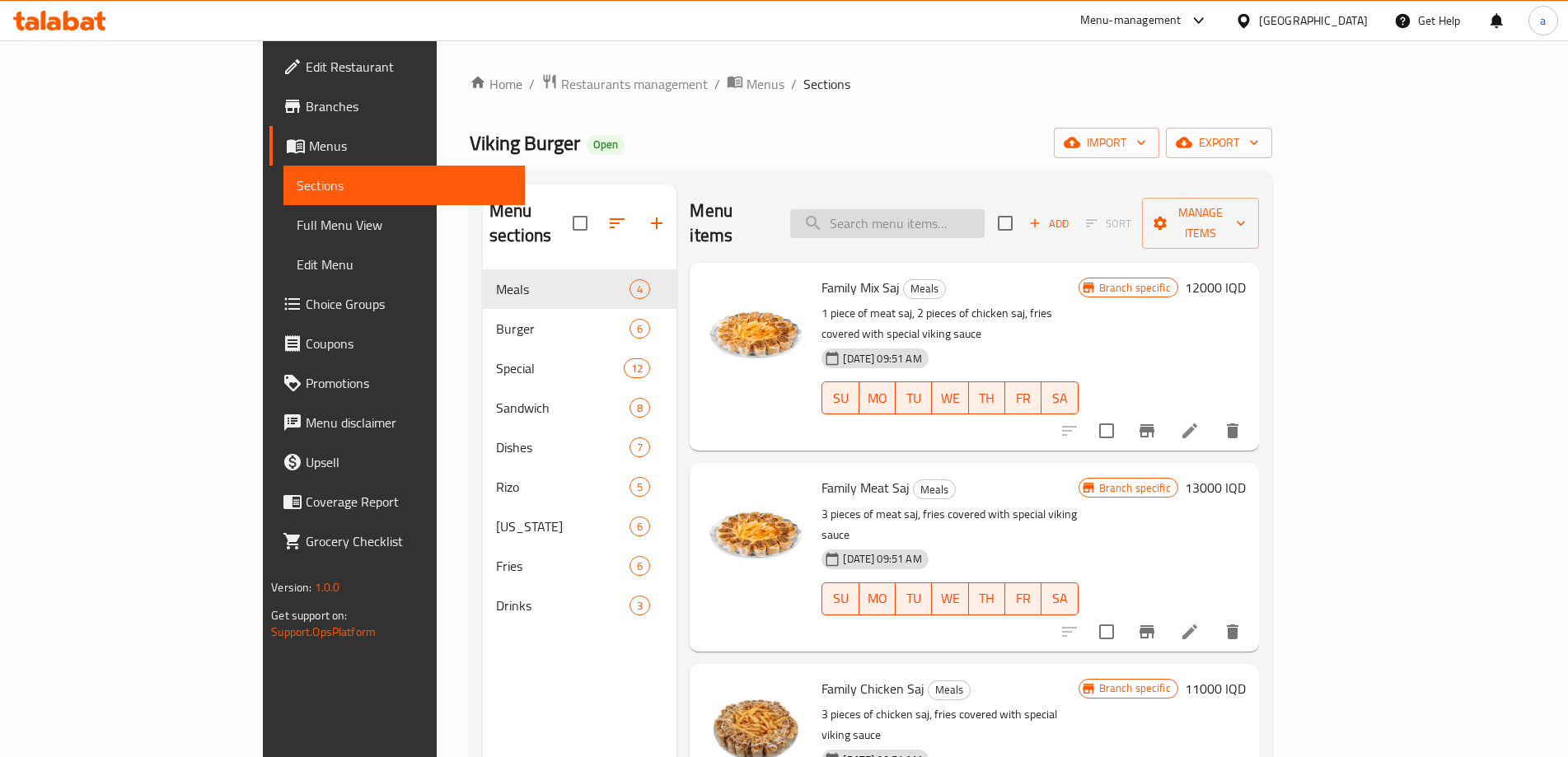
click at [914, 209] on input "search" at bounding box center [887, 224] width 194 height 29
paste input "Family Mix Saj"
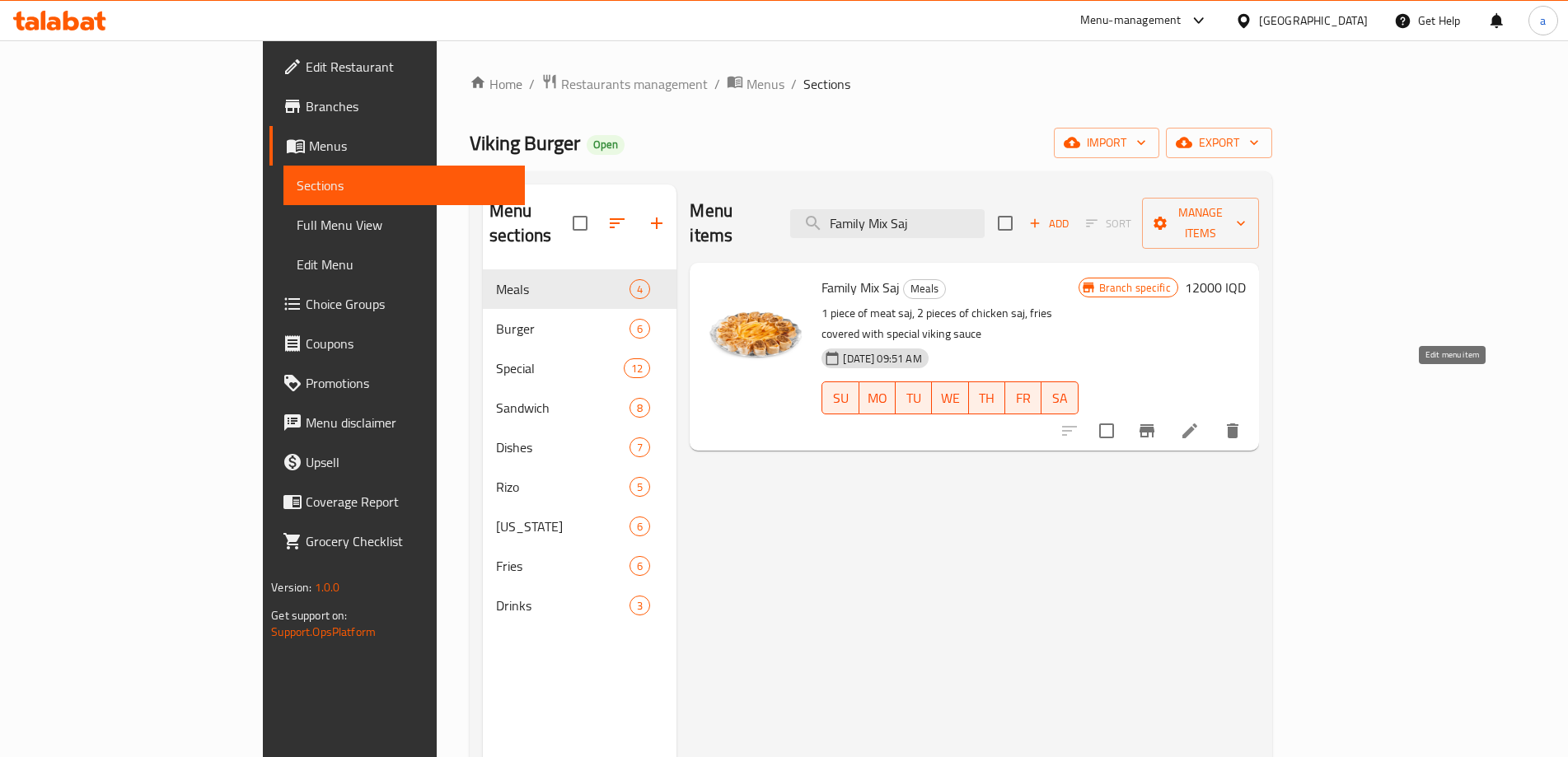
type input "Family Mix Saj"
click at [1197, 423] on icon at bounding box center [1190, 430] width 14 height 14
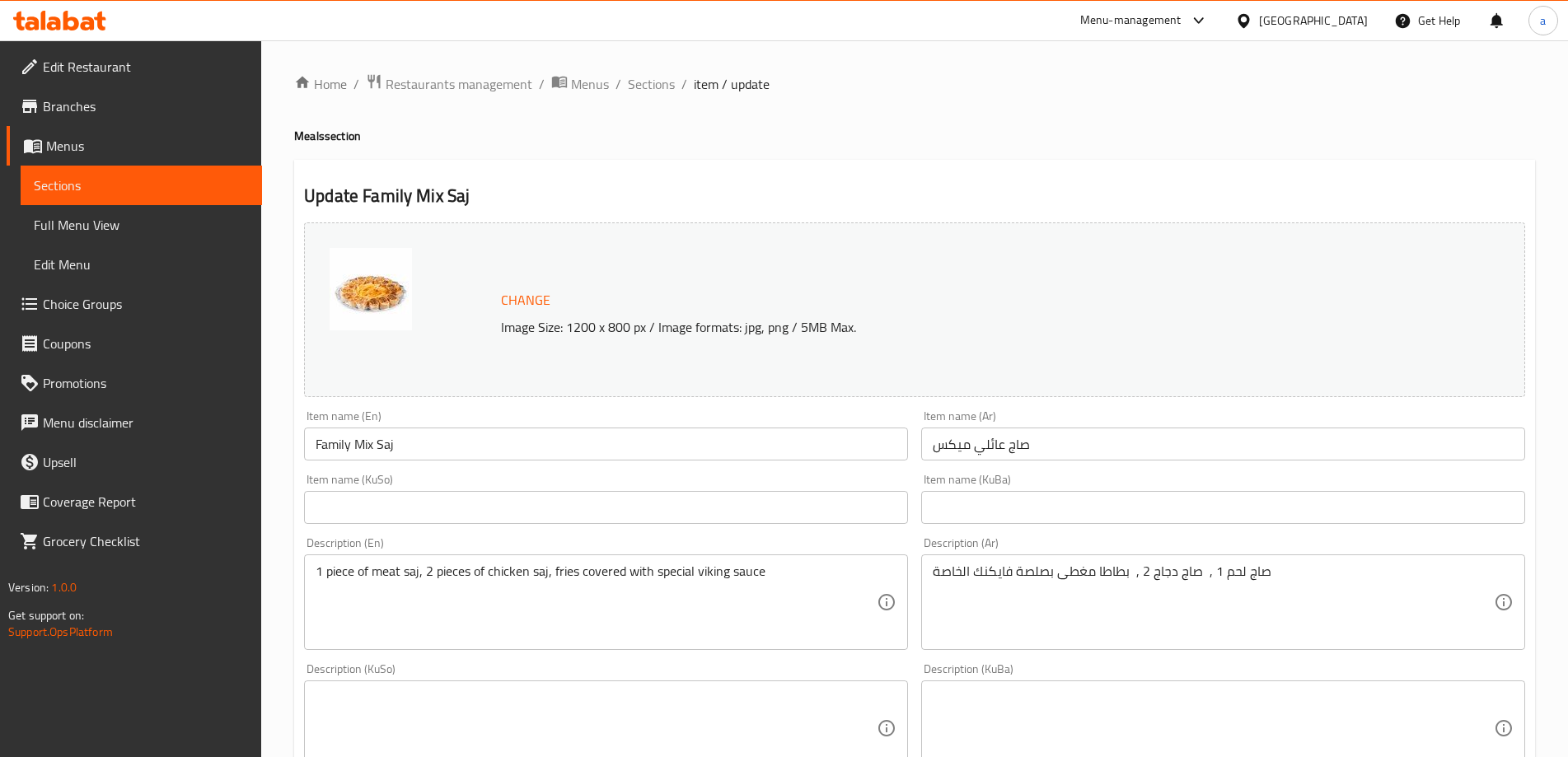
click at [825, 125] on div "Home / Restaurants management / Menus / Sections / item / update Meals section …" at bounding box center [915, 708] width 1242 height 1271
click at [726, 160] on div "Update Family Mix Saj Change Image Size: 1200 x 800 px / Image formats: jpg, pn…" at bounding box center [915, 746] width 1242 height 1172
click at [83, 25] on icon at bounding box center [87, 23] width 14 height 14
